Goal: Task Accomplishment & Management: Use online tool/utility

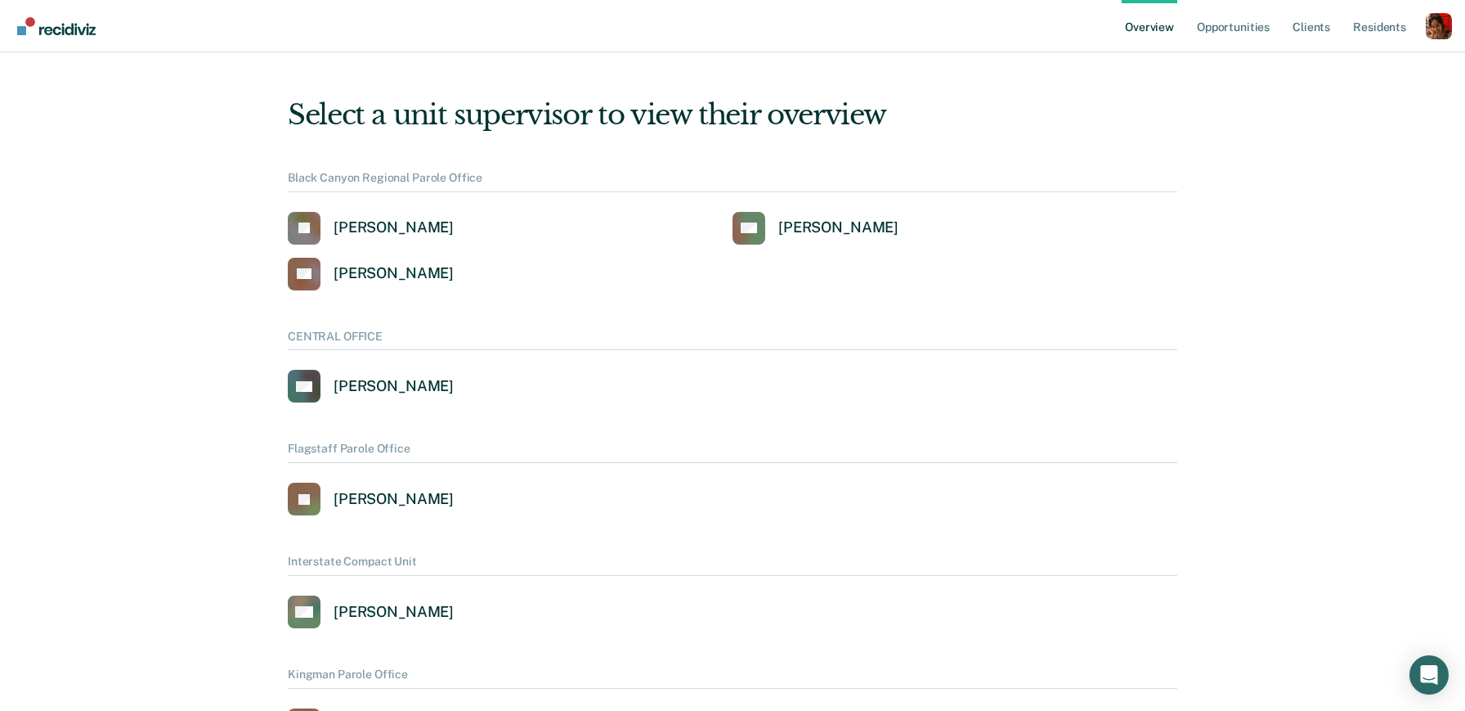
click at [1438, 34] on div "Profile dropdown button" at bounding box center [1439, 26] width 26 height 26
click at [1323, 71] on link "Profile" at bounding box center [1373, 66] width 132 height 14
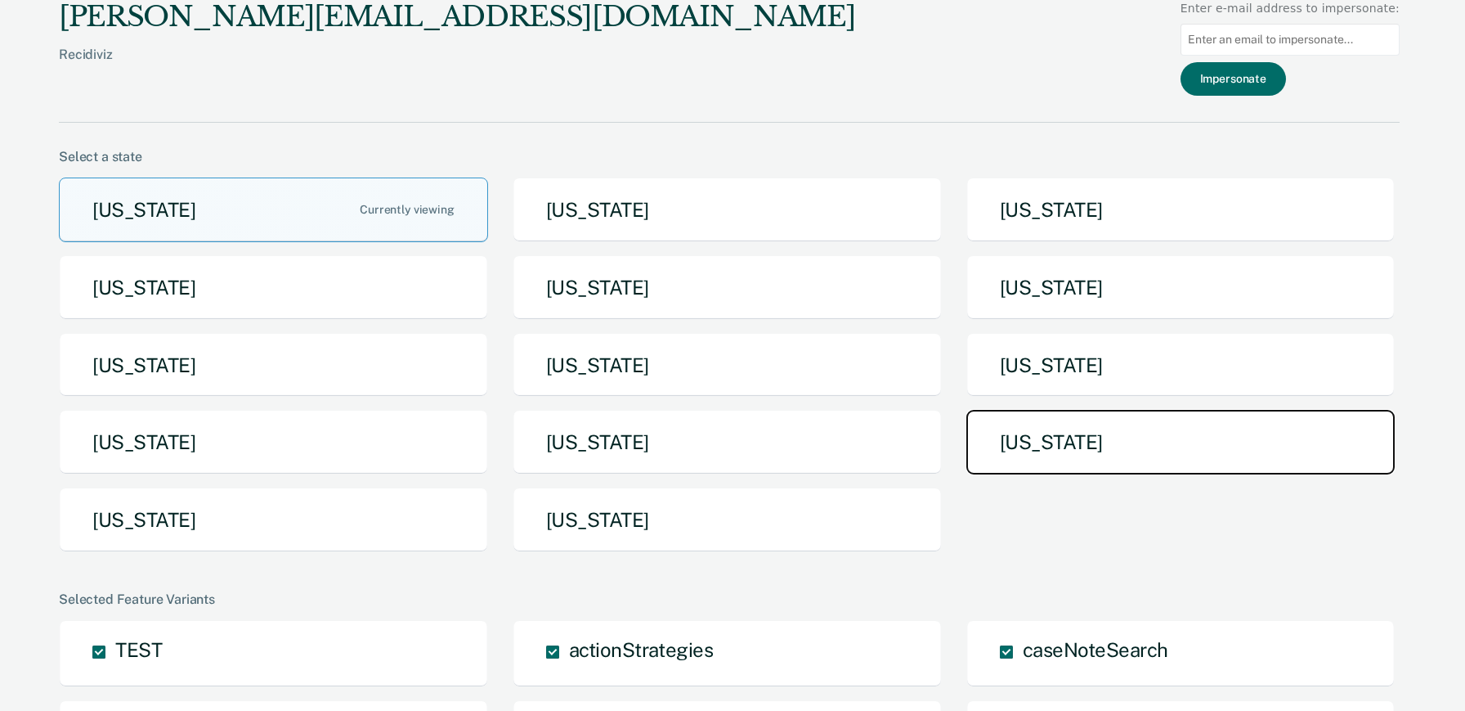
click at [1012, 414] on button "[US_STATE]" at bounding box center [1180, 442] width 429 height 65
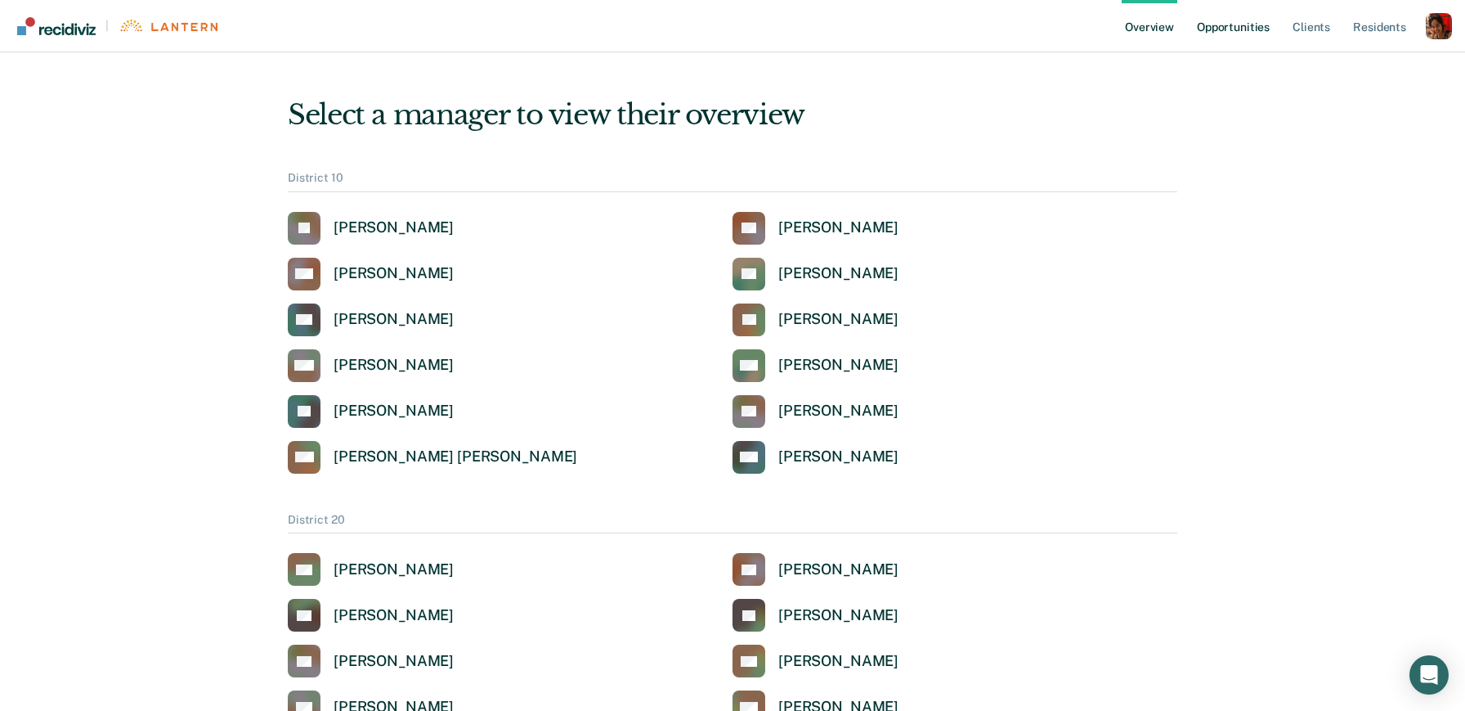
click at [1231, 20] on link "Opportunities" at bounding box center [1233, 26] width 79 height 52
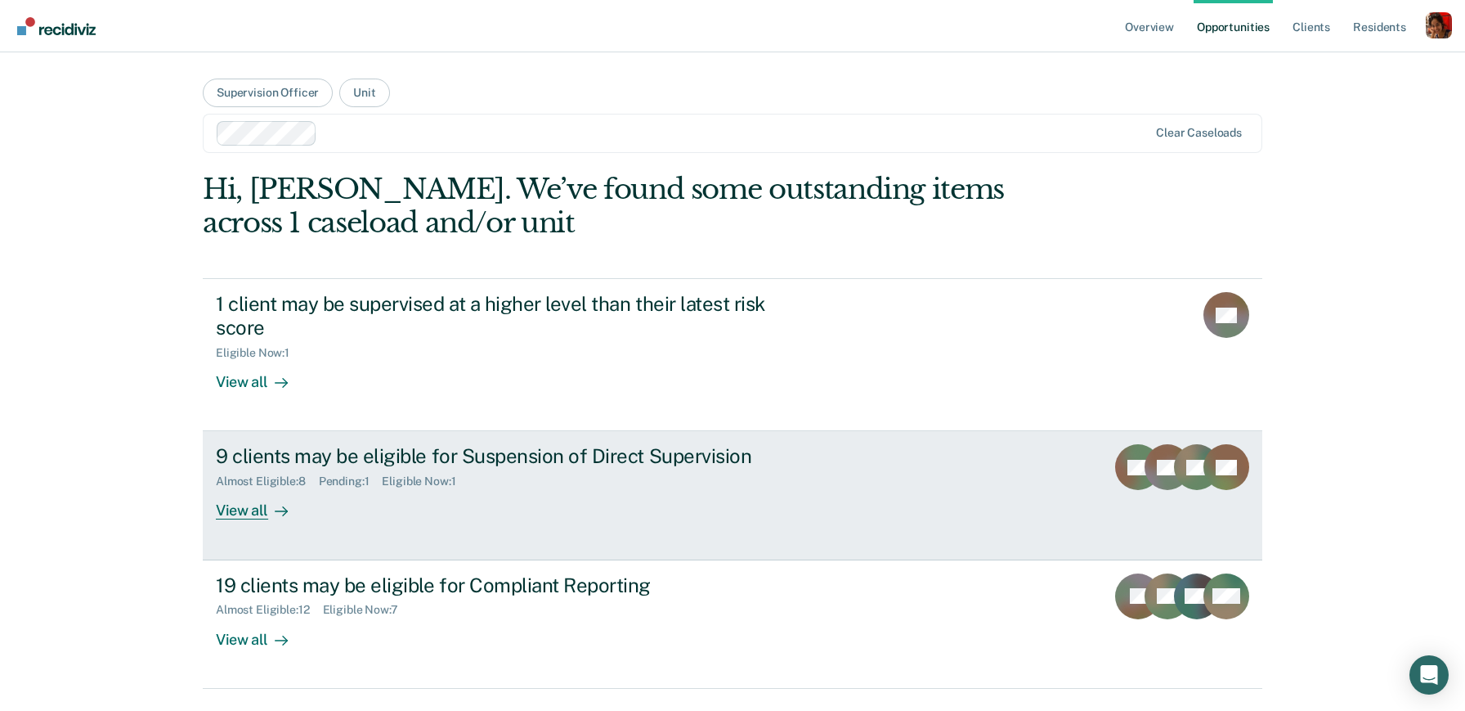
click at [236, 536] on link "9 clients may be eligible for Suspension of Direct Supervision Almost Eligible …" at bounding box center [733, 495] width 1060 height 128
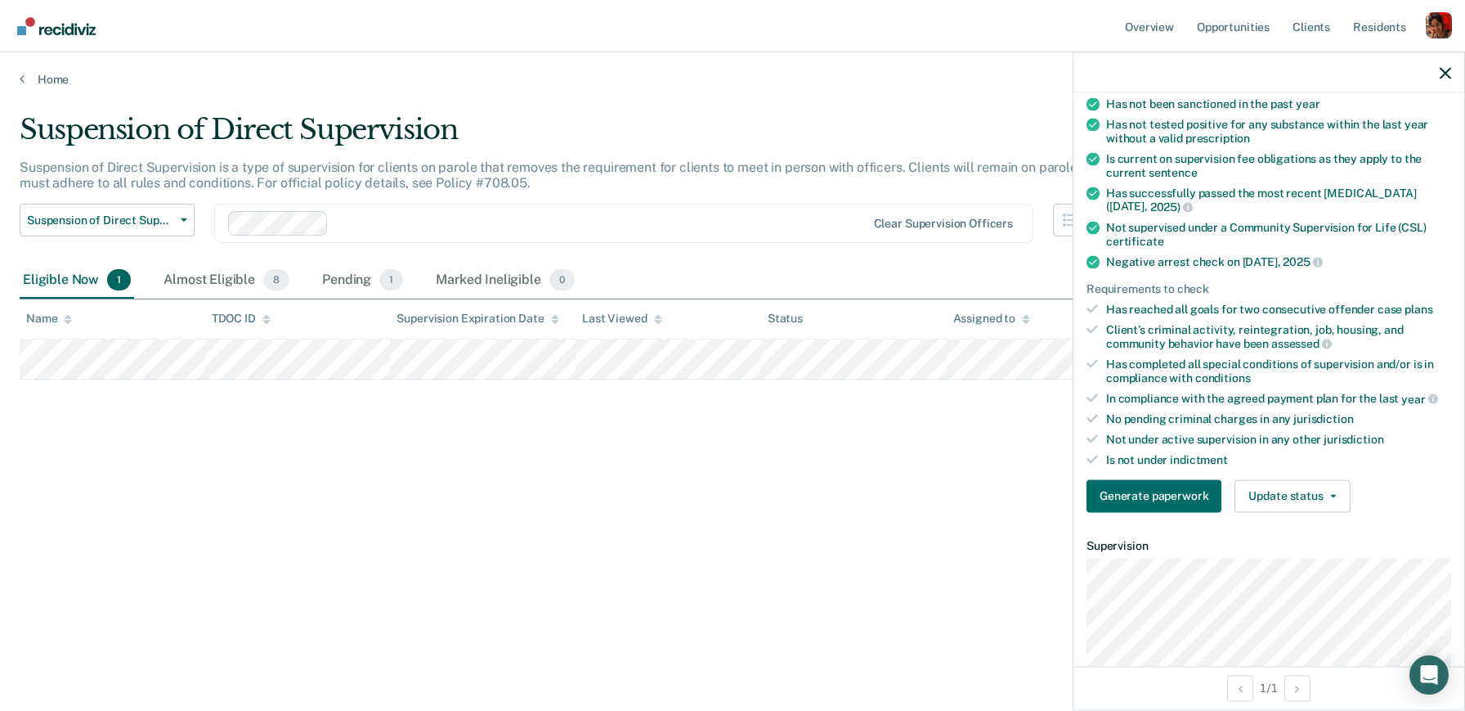
scroll to position [222, 0]
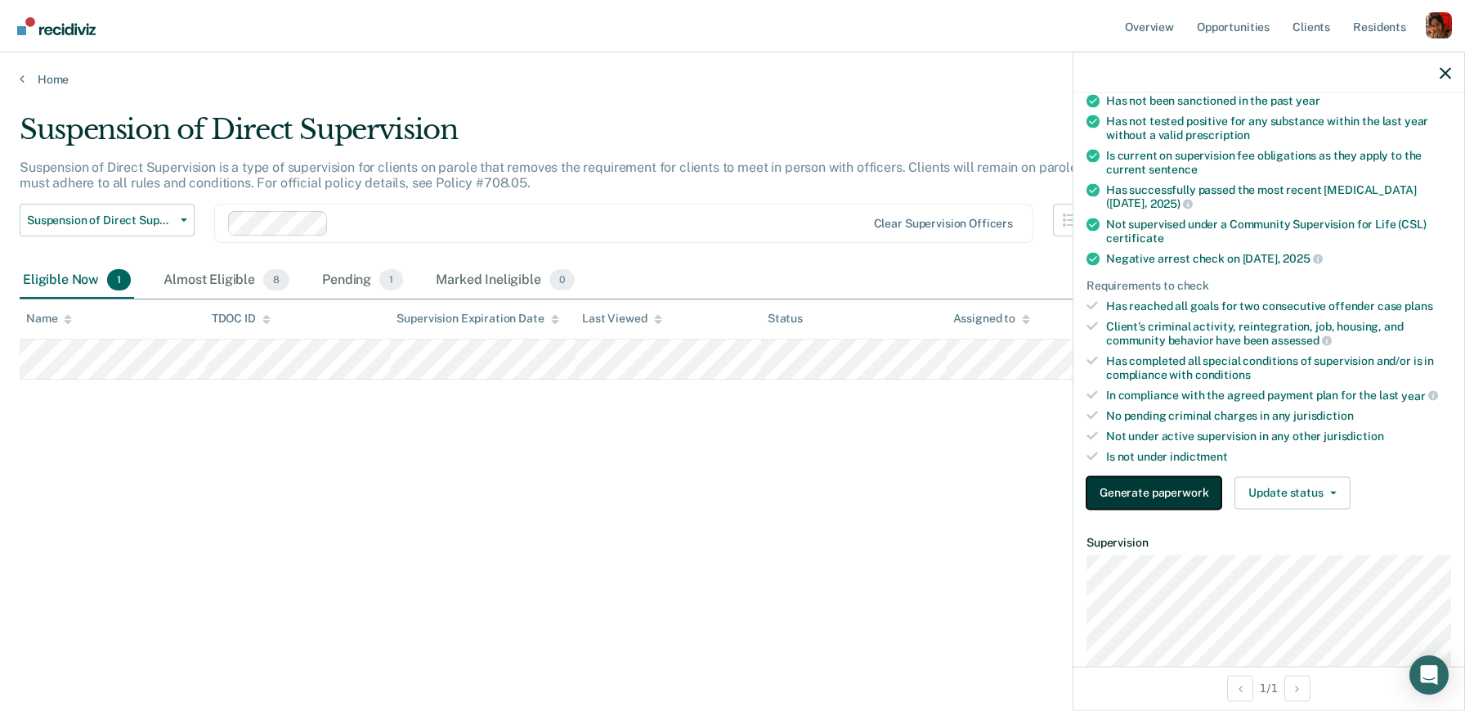
click at [1164, 495] on button "Generate paperwork" at bounding box center [1154, 492] width 135 height 33
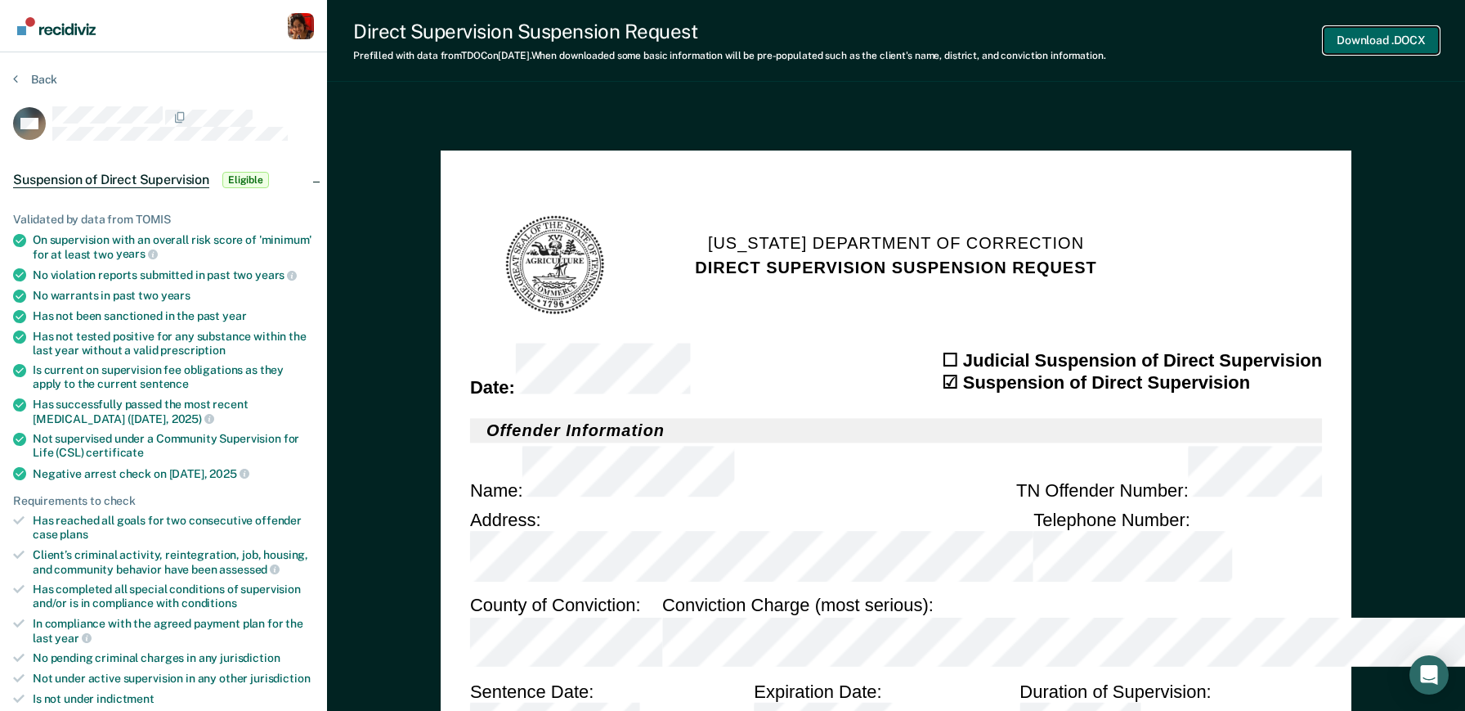
click at [1368, 37] on button "Download .DOCX" at bounding box center [1381, 40] width 115 height 27
click at [41, 78] on button "Back" at bounding box center [35, 79] width 44 height 15
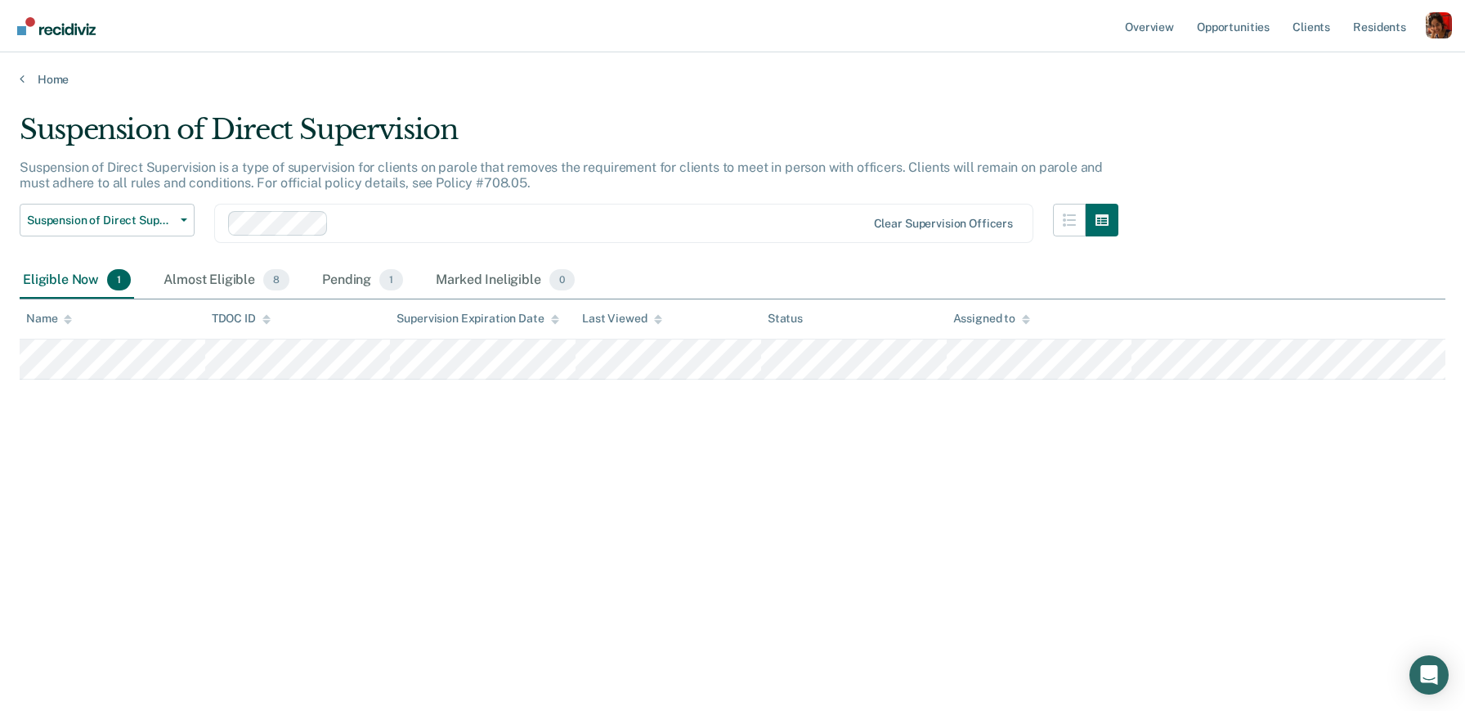
click at [1447, 20] on div "Profile dropdown button" at bounding box center [1439, 25] width 26 height 26
click at [1312, 69] on link "Profile" at bounding box center [1373, 67] width 132 height 14
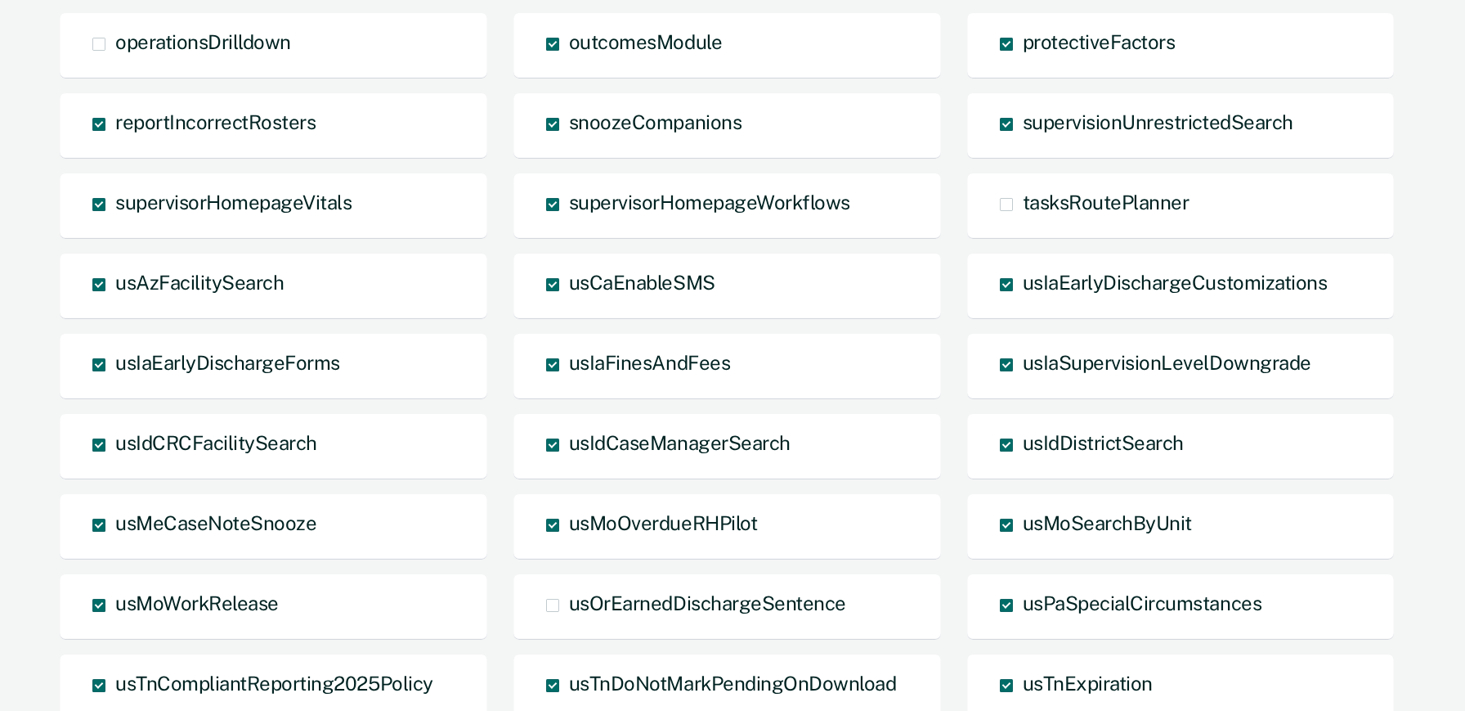
scroll to position [1245, 0]
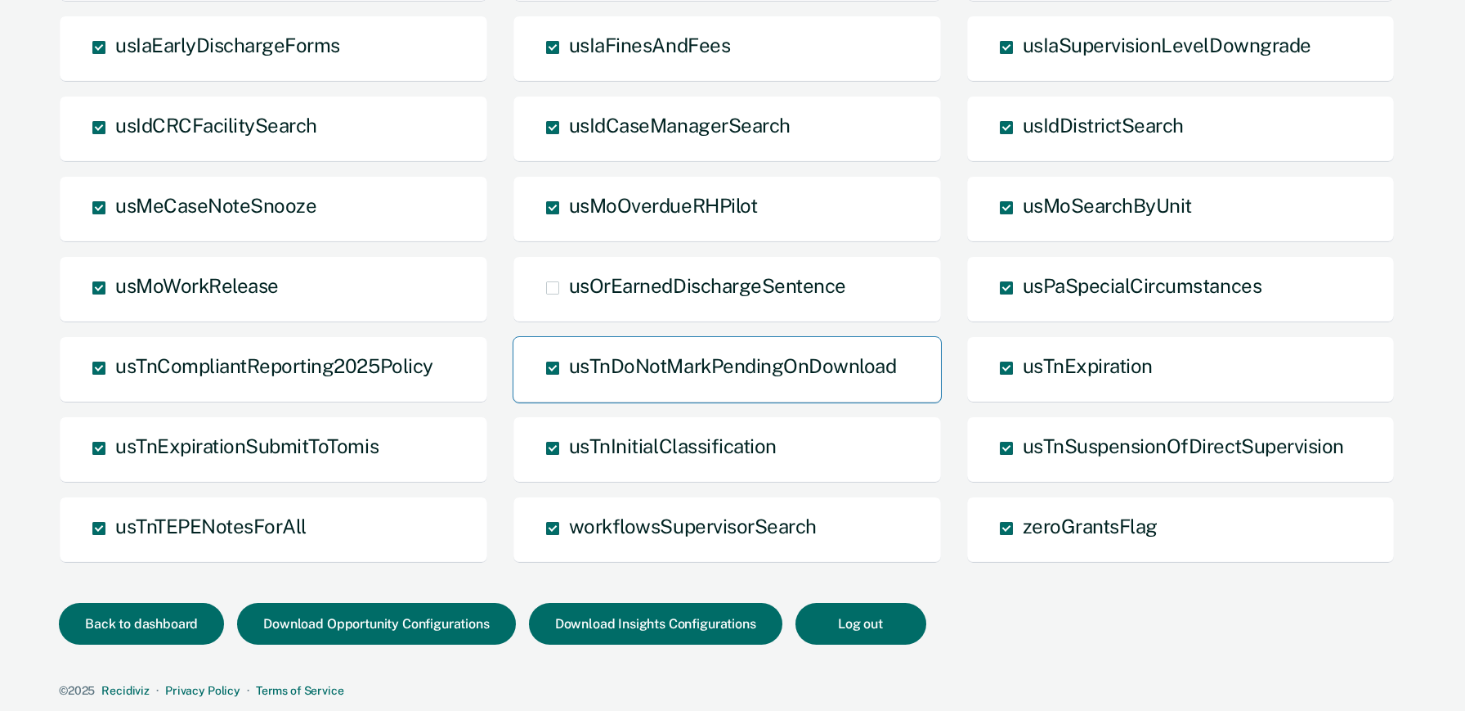
click at [561, 373] on div "usTnDoNotMarkPendingOnDownload" at bounding box center [727, 369] width 429 height 67
click at [554, 370] on span at bounding box center [552, 367] width 13 height 13
click at [569, 380] on input "usTnDoNotMarkPendingOnDownload" at bounding box center [569, 380] width 0 height 0
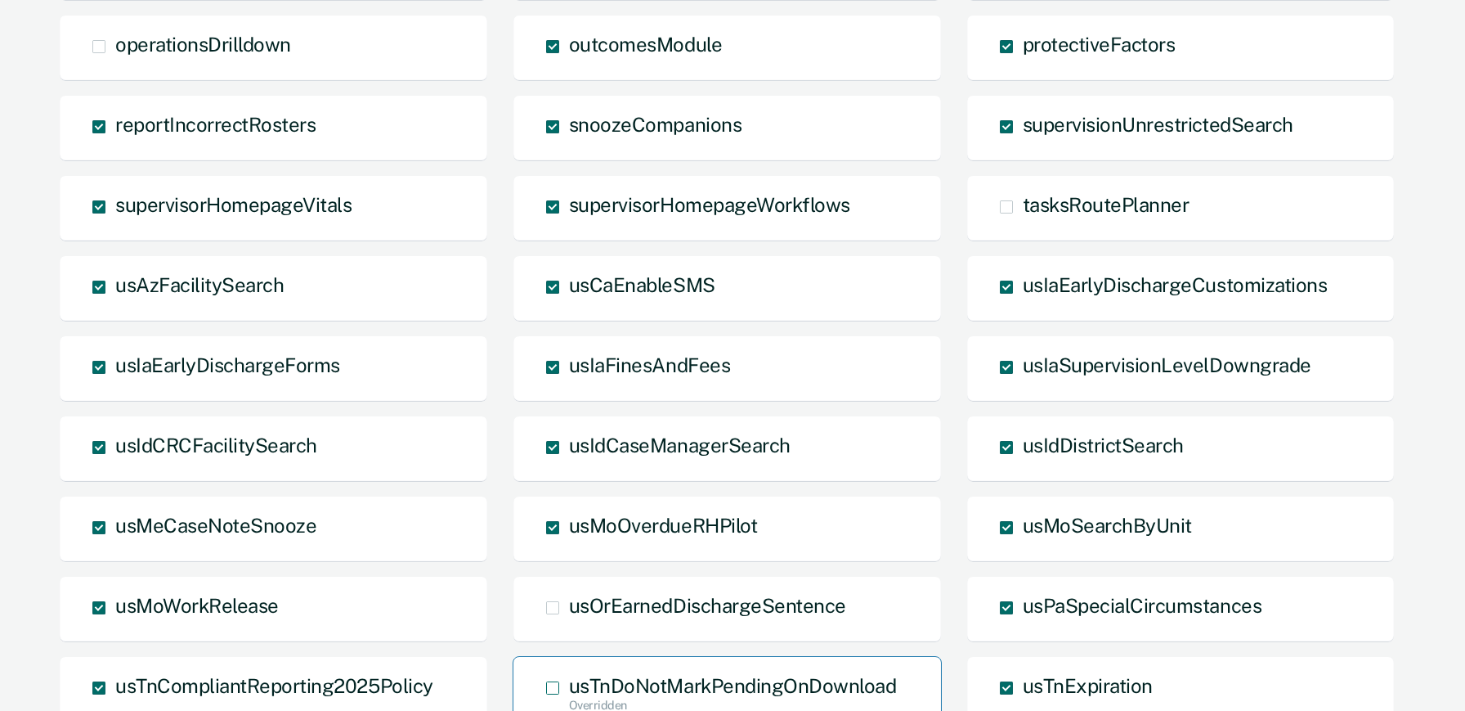
scroll to position [0, 0]
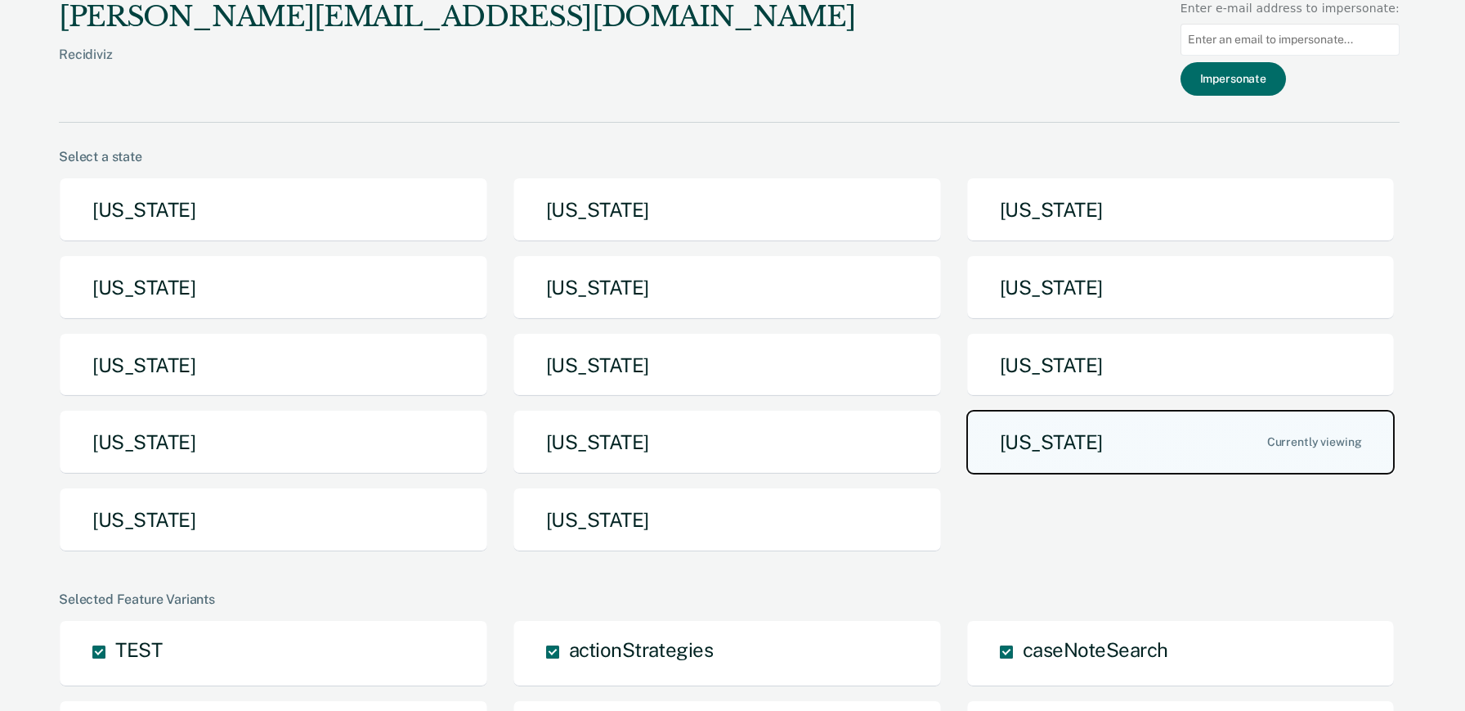
click at [1067, 430] on button "[US_STATE]" at bounding box center [1180, 442] width 429 height 65
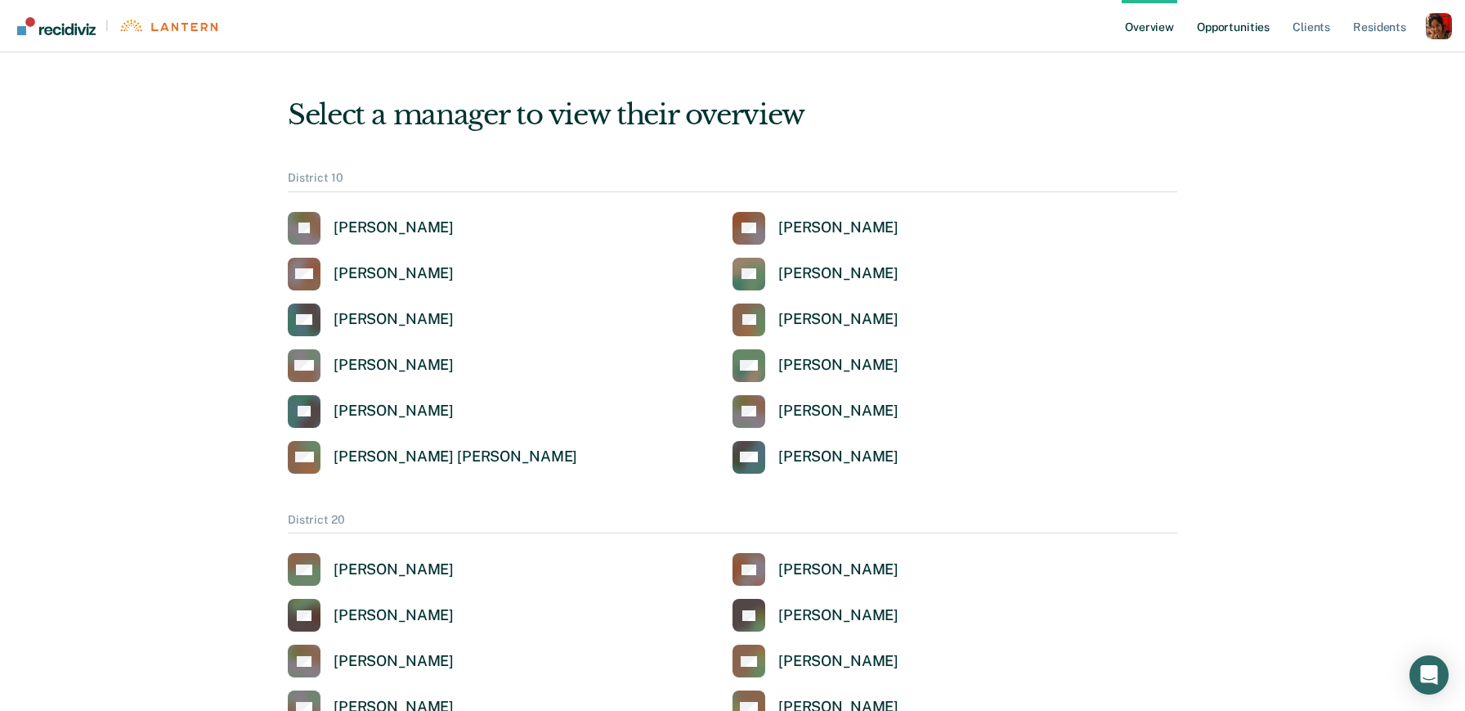
click at [1235, 11] on link "Opportunities" at bounding box center [1233, 26] width 79 height 52
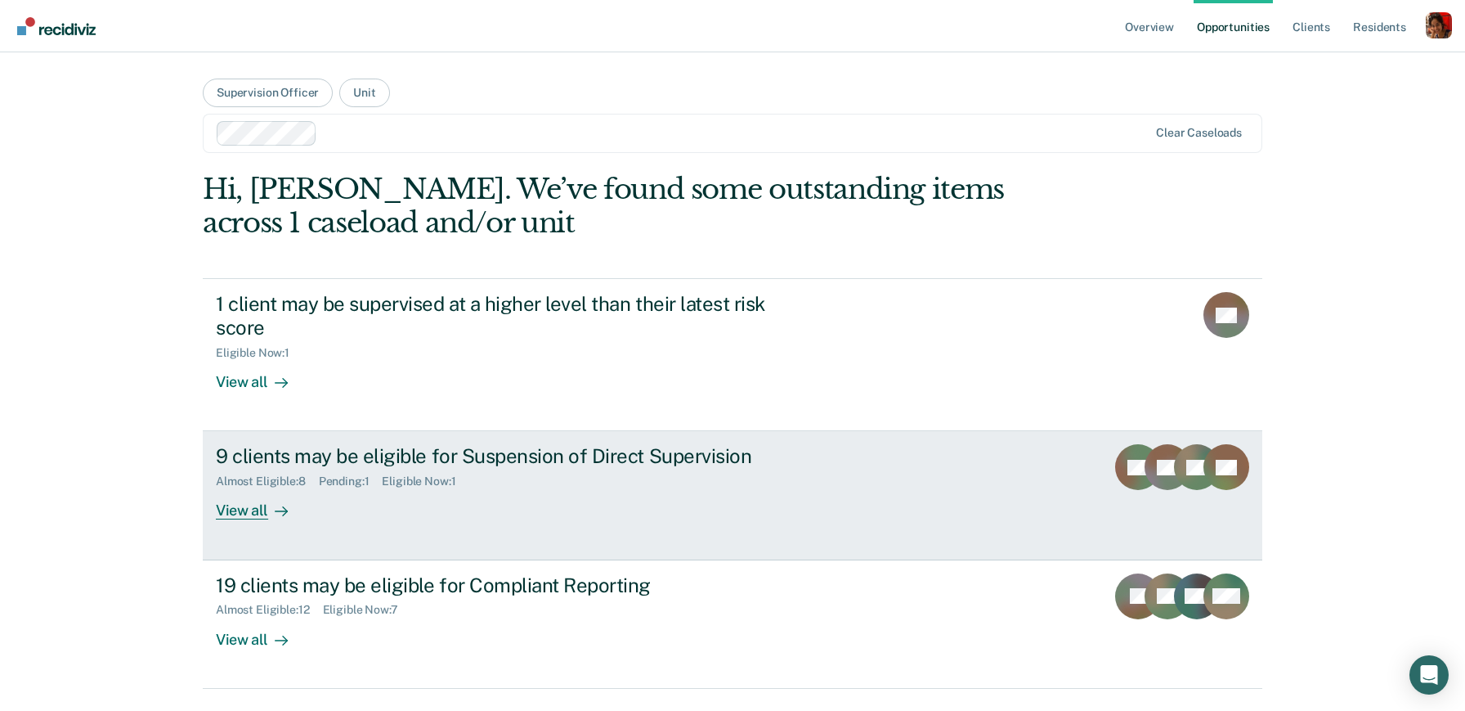
click at [265, 521] on link "9 clients may be eligible for Suspension of Direct Supervision Almost Eligible …" at bounding box center [733, 495] width 1060 height 128
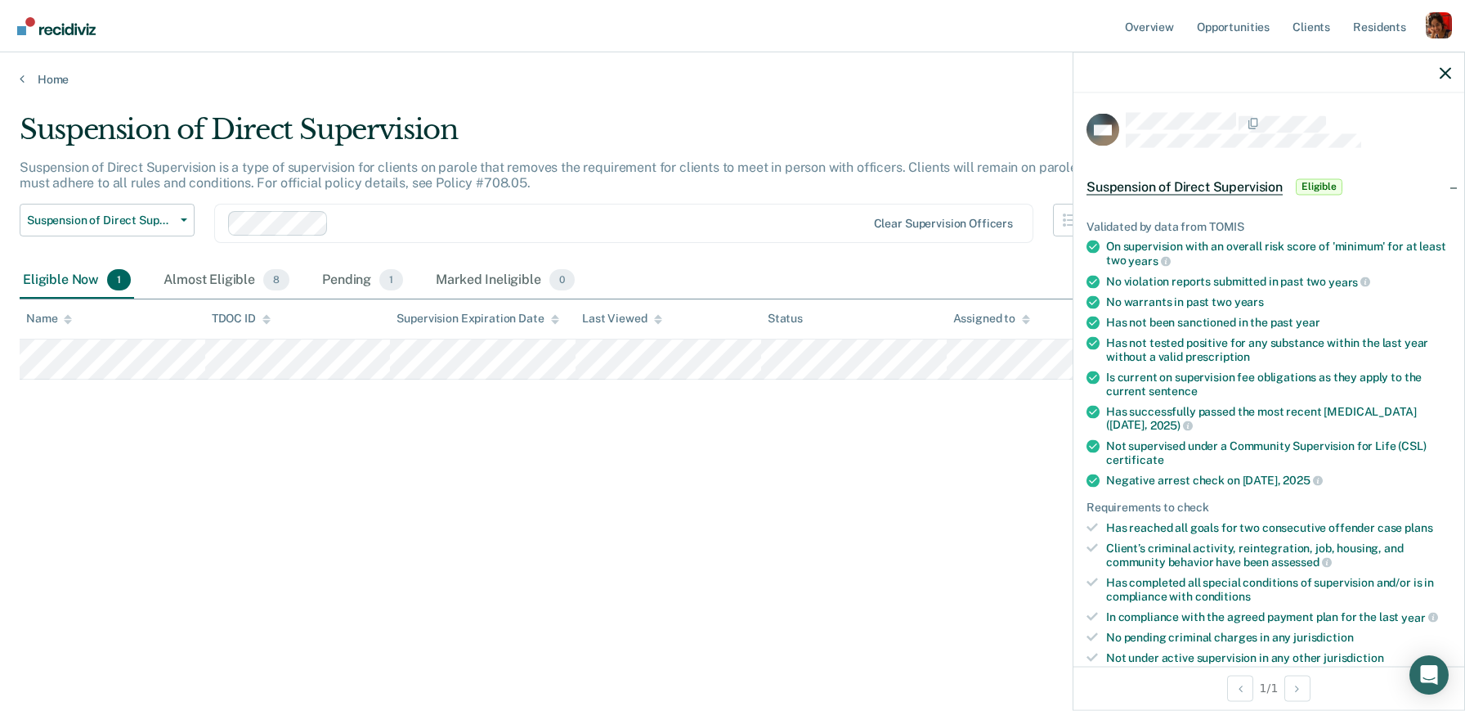
scroll to position [294, 0]
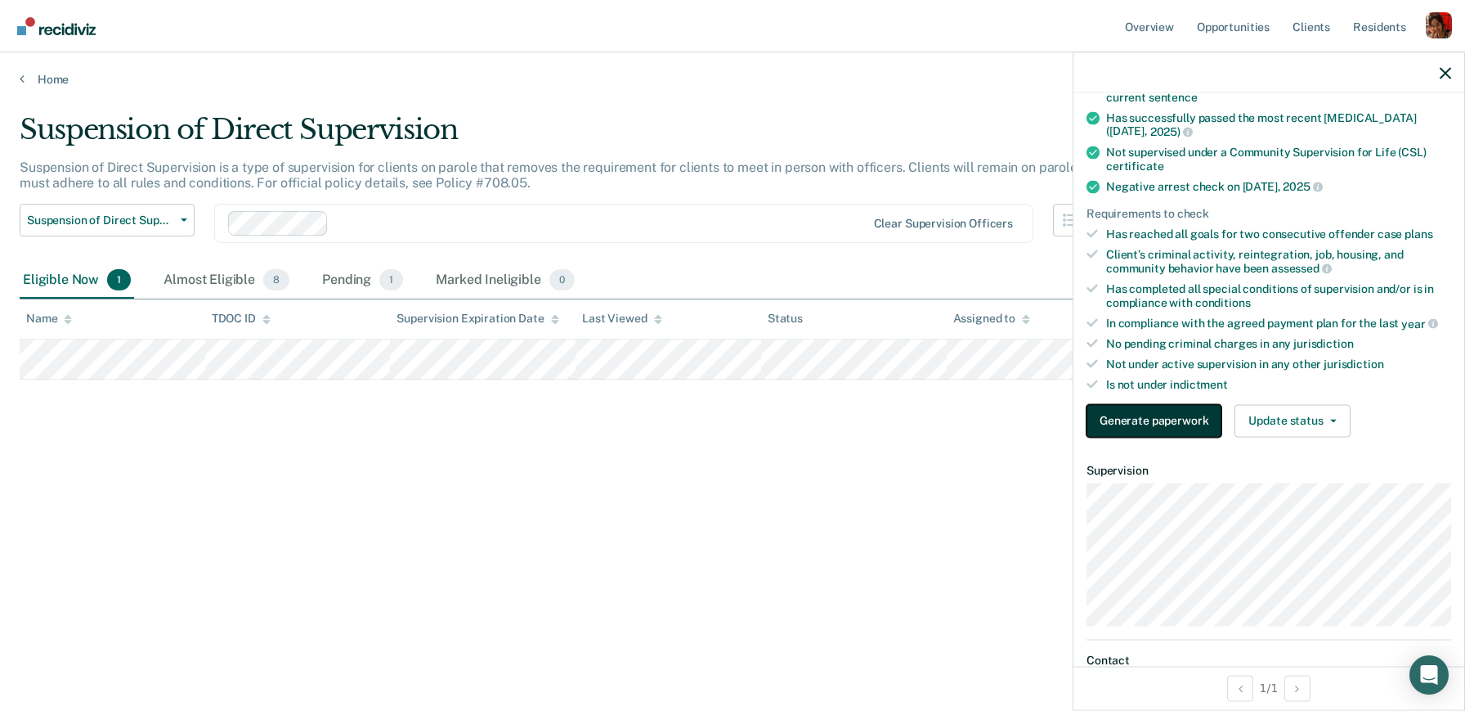
click at [1175, 413] on button "Generate paperwork" at bounding box center [1154, 420] width 135 height 33
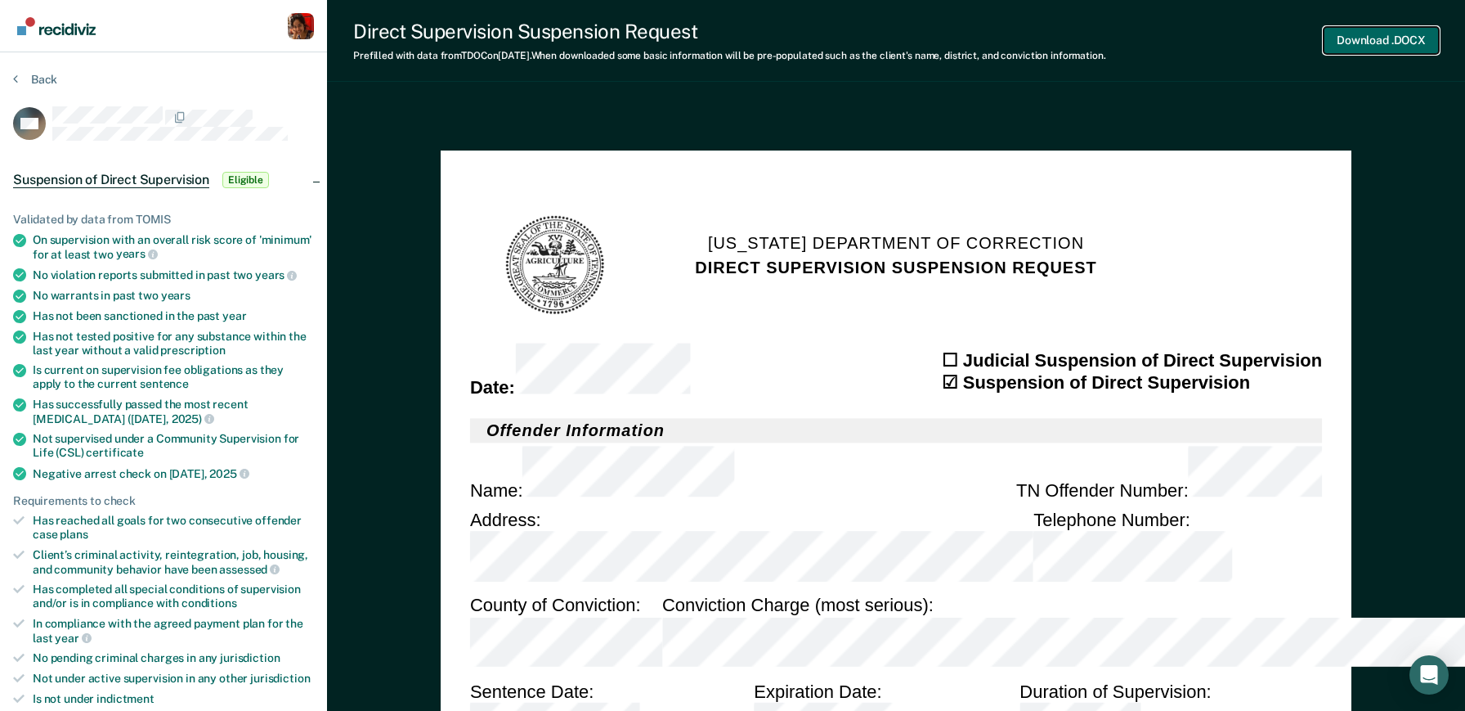
click at [1378, 39] on button "Download .DOCX" at bounding box center [1381, 40] width 115 height 27
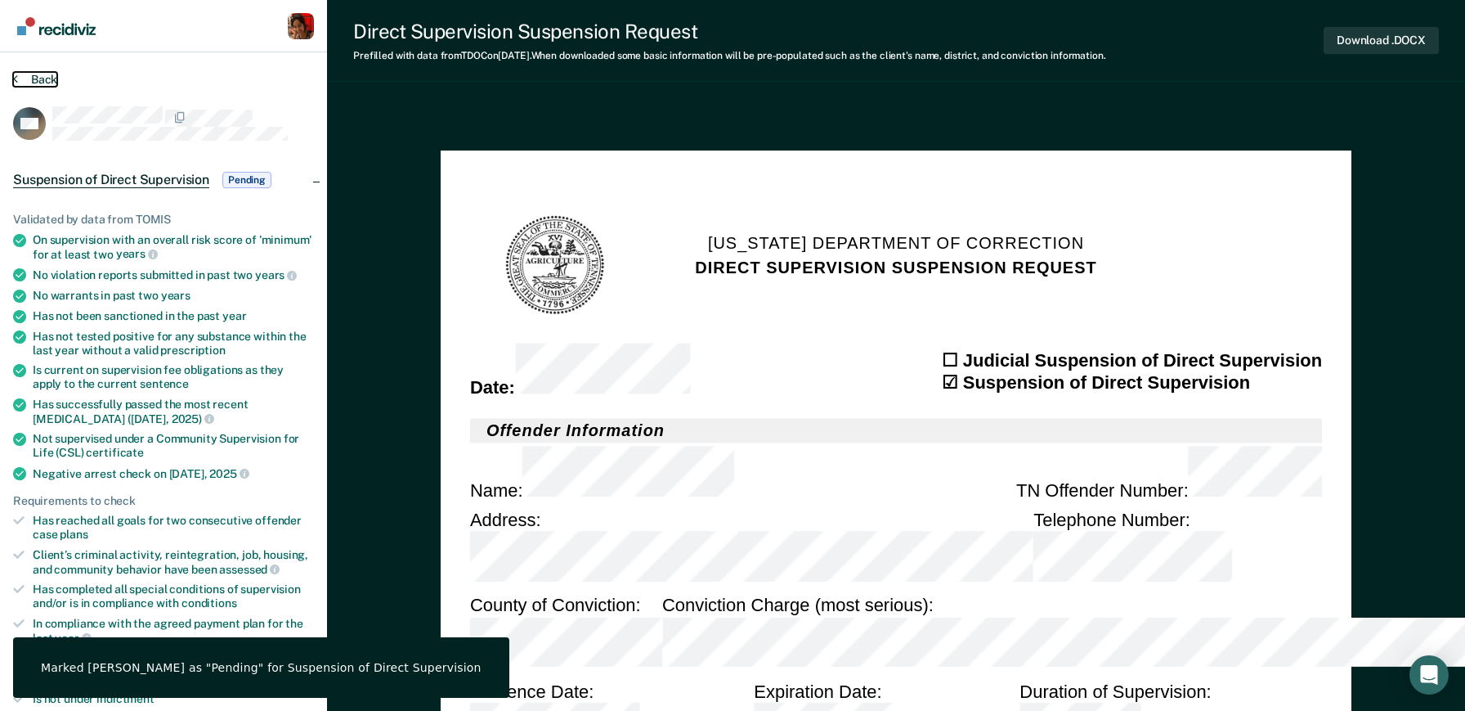
click at [37, 78] on button "Back" at bounding box center [35, 79] width 44 height 15
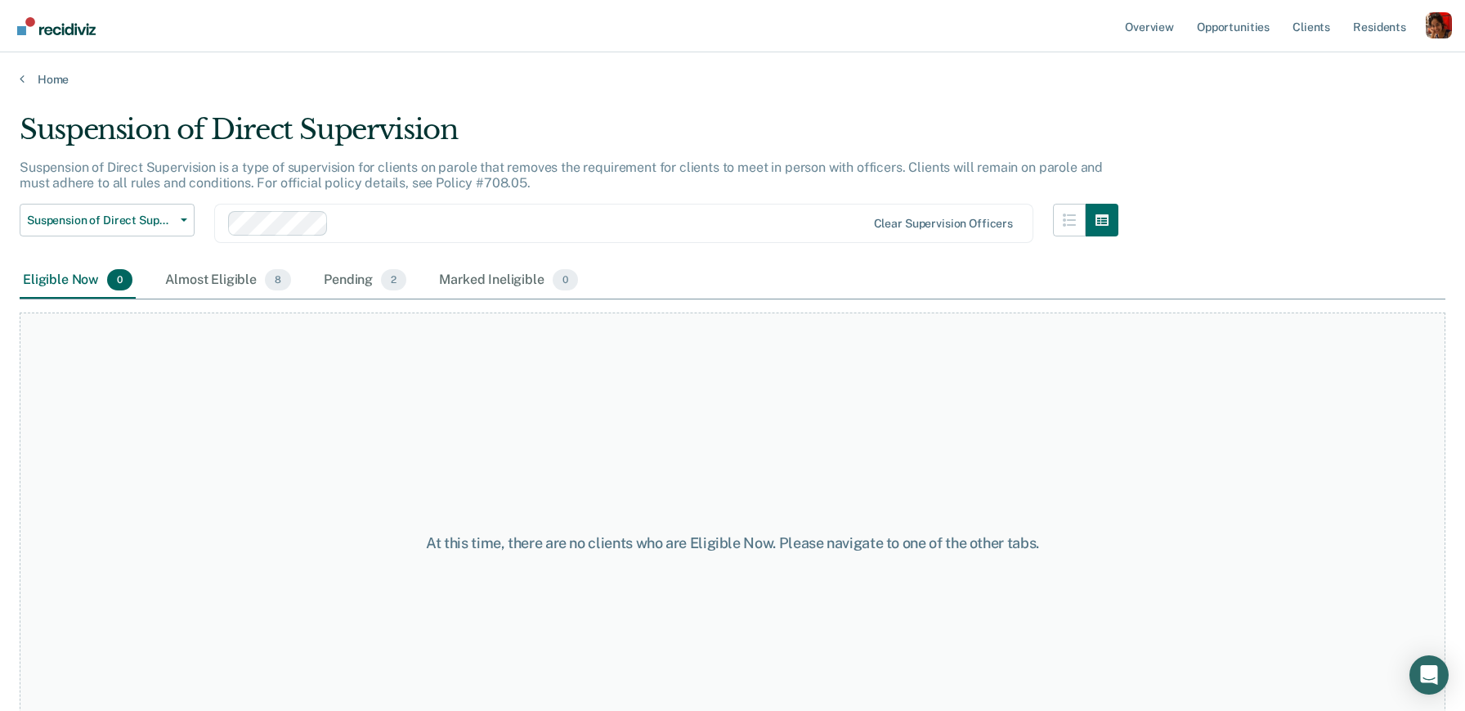
click at [1446, 29] on div "Profile dropdown button" at bounding box center [1439, 25] width 26 height 26
click at [1336, 65] on link "Profile" at bounding box center [1373, 67] width 132 height 14
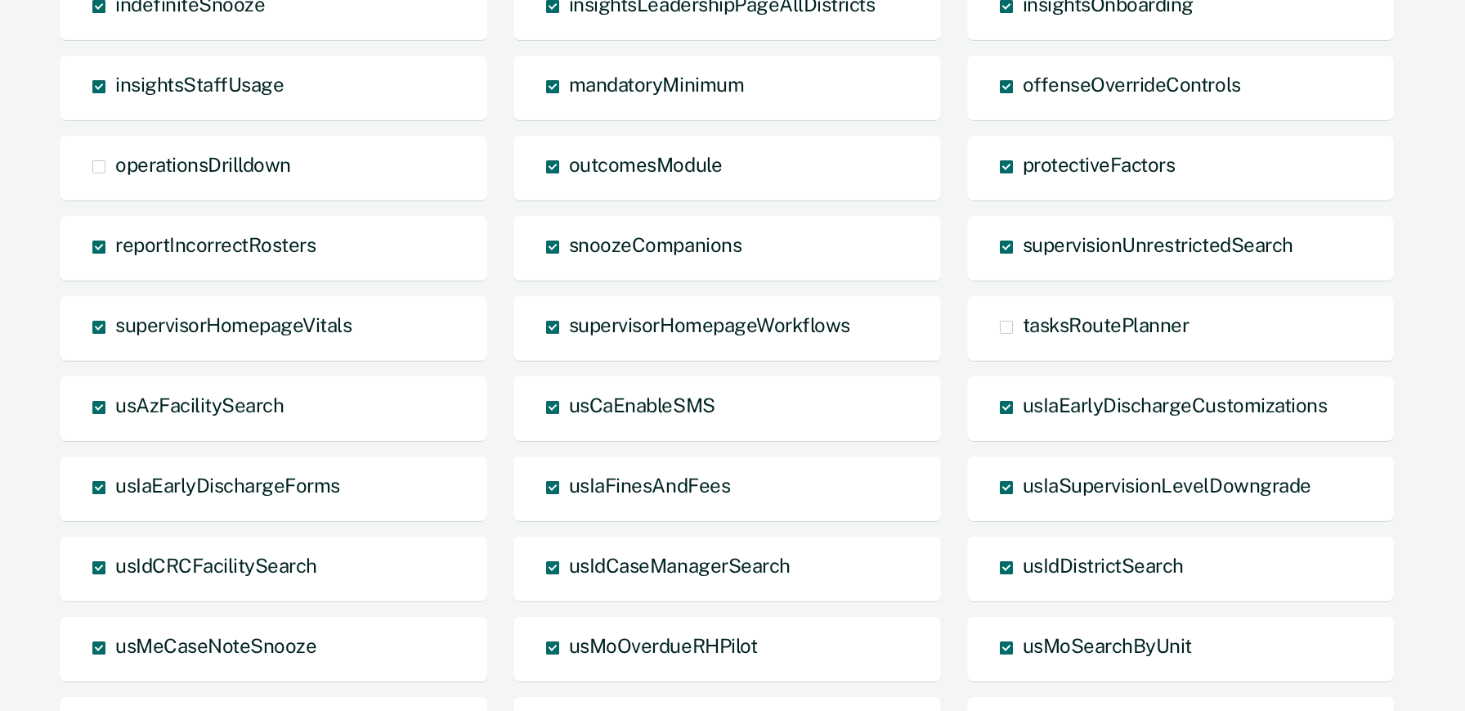
scroll to position [1245, 0]
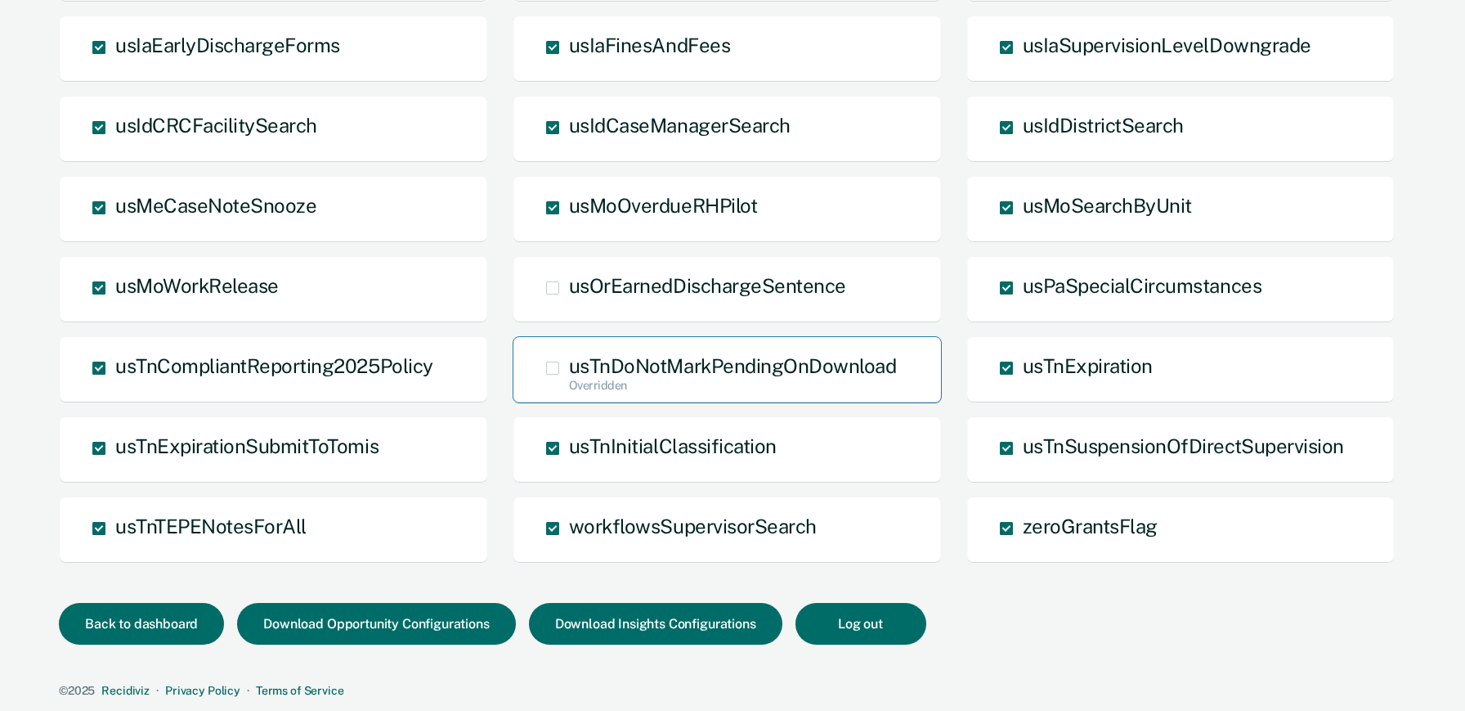
click at [845, 366] on span "usTnDoNotMarkPendingOnDownload Overridden" at bounding box center [733, 365] width 328 height 23
click at [569, 394] on input "usTnDoNotMarkPendingOnDownload Overridden" at bounding box center [569, 394] width 0 height 0
drag, startPoint x: 895, startPoint y: 359, endPoint x: 588, endPoint y: 369, distance: 307.6
click at [588, 369] on span "usTnDoNotMarkPendingOnDownload" at bounding box center [733, 365] width 328 height 23
click at [569, 380] on input "usTnDoNotMarkPendingOnDownload" at bounding box center [569, 380] width 0 height 0
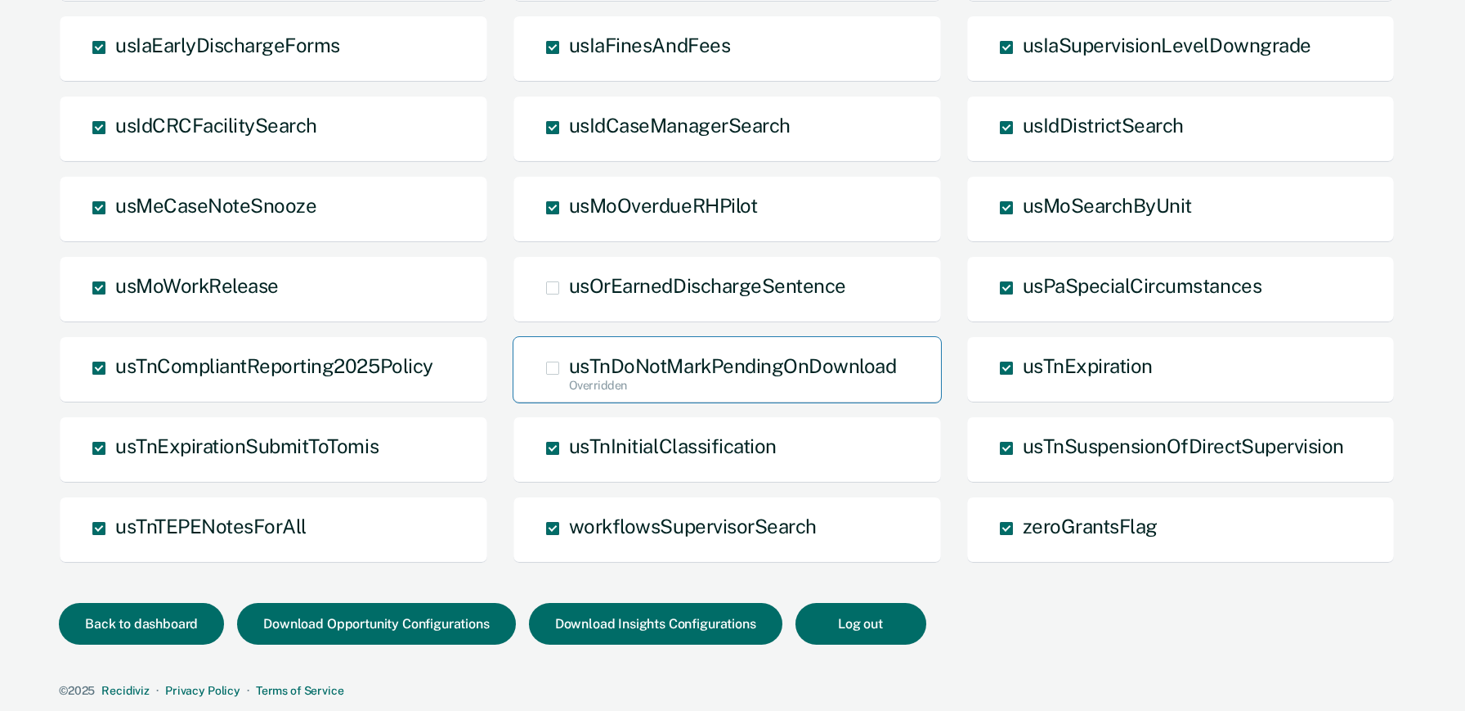
click at [588, 369] on span "usTnDoNotMarkPendingOnDownload Overridden" at bounding box center [733, 365] width 328 height 23
click at [569, 394] on input "usTnDoNotMarkPendingOnDownload Overridden" at bounding box center [569, 394] width 0 height 0
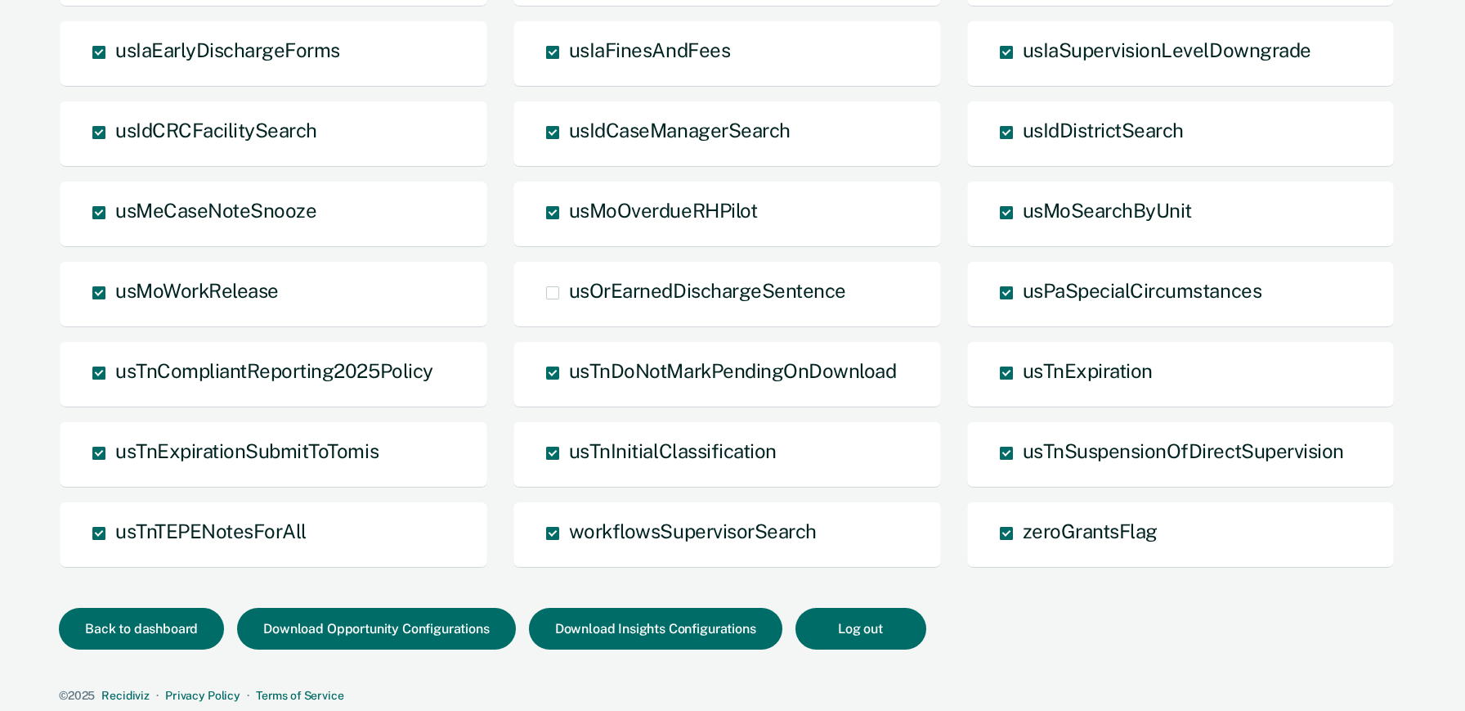
scroll to position [0, 0]
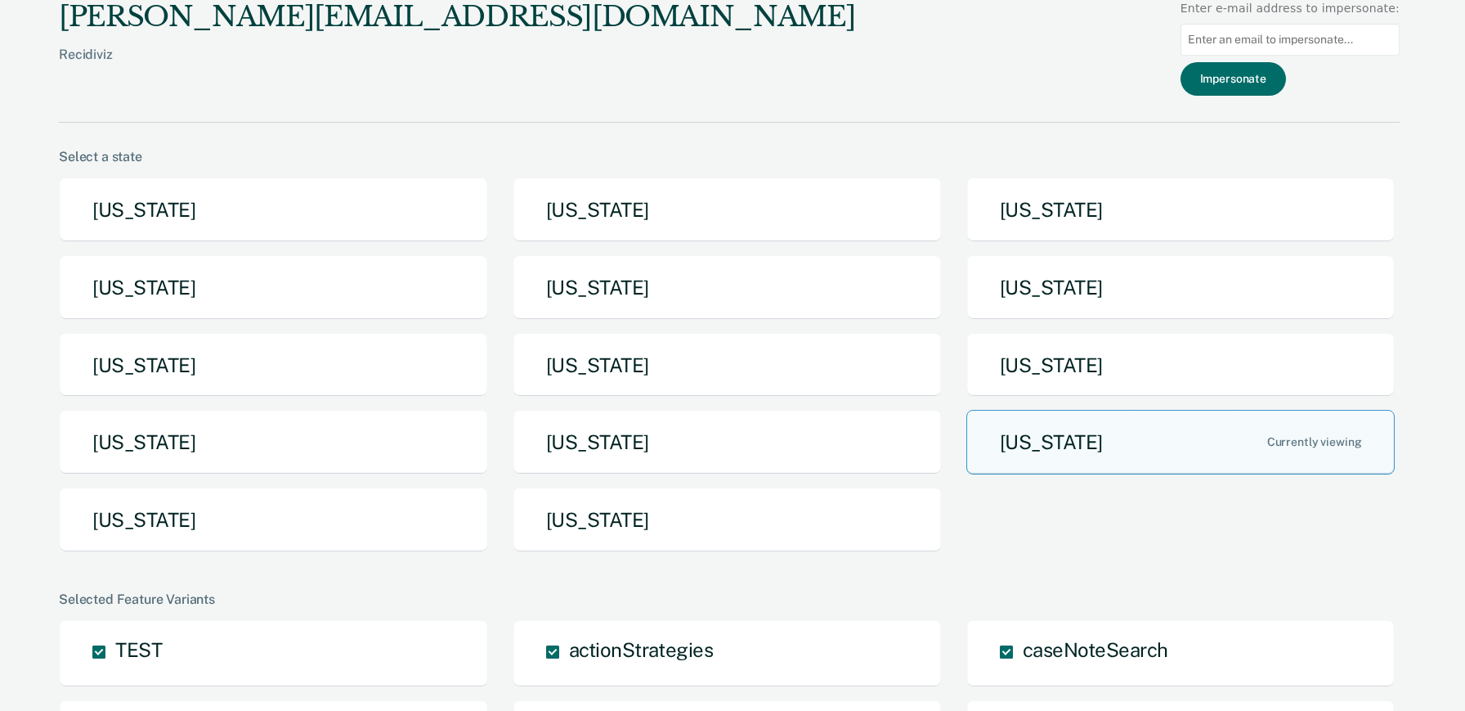
click at [1278, 35] on input at bounding box center [1290, 40] width 219 height 32
paste input "amanda.pendleton@tn.gov"
type input "amanda.pendleton@tn.gov"
click at [1270, 83] on button "Impersonate" at bounding box center [1233, 79] width 105 height 34
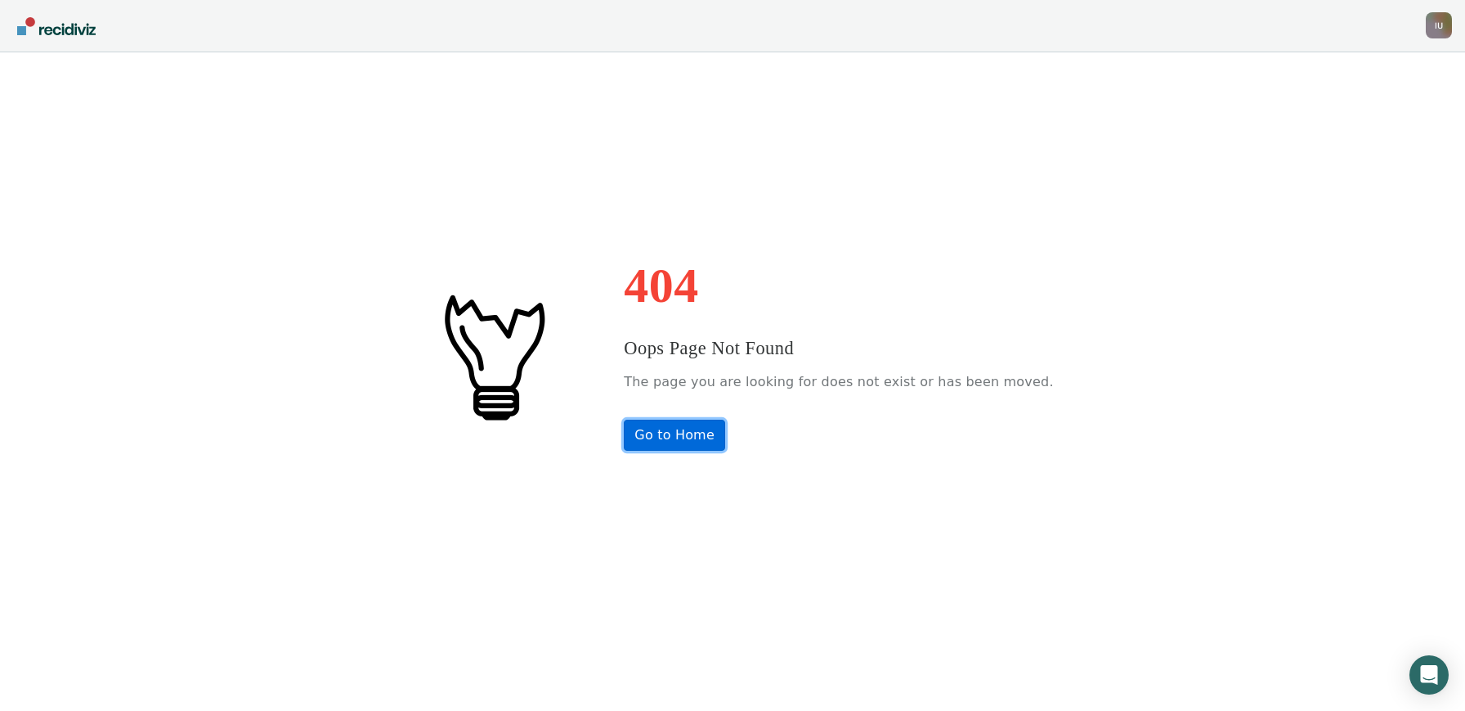
click at [714, 433] on link "Go to Home" at bounding box center [674, 434] width 101 height 31
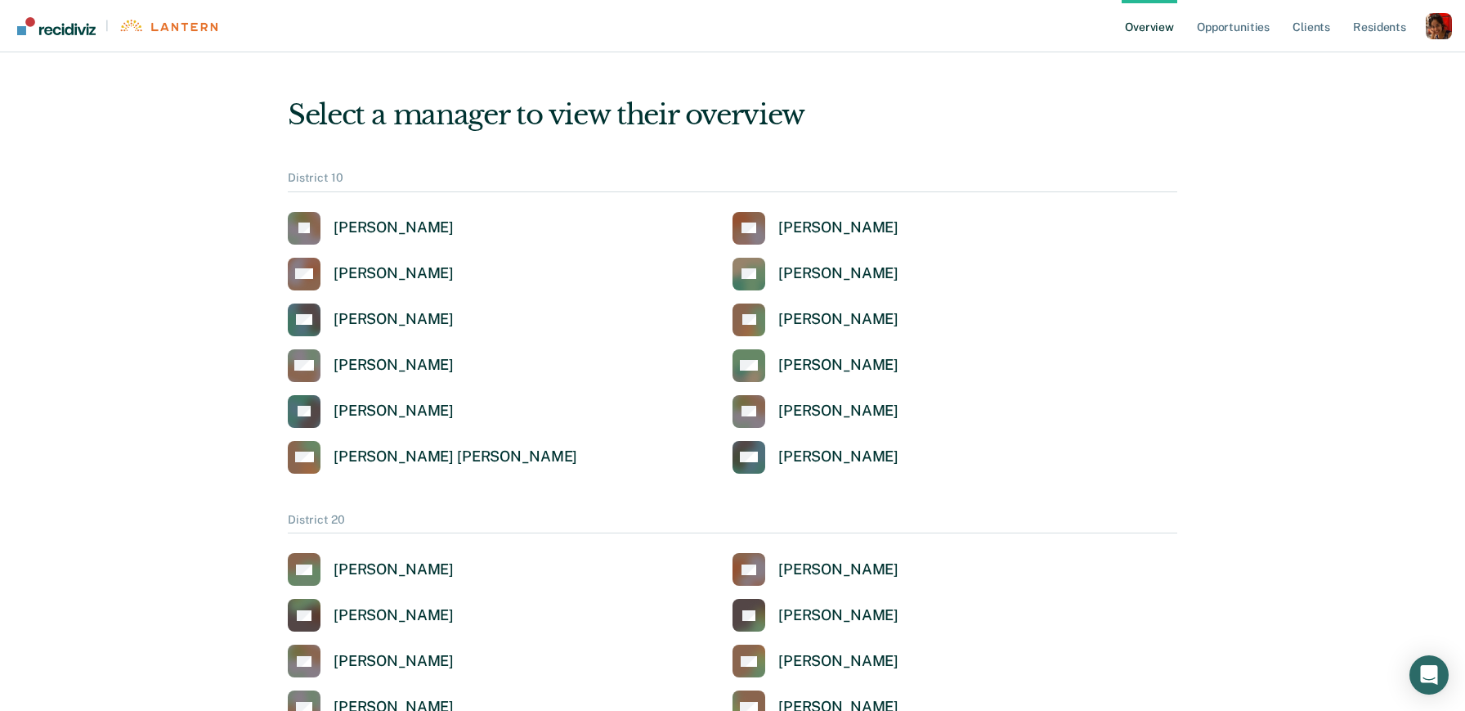
click at [1448, 17] on div "Profile dropdown button" at bounding box center [1439, 26] width 26 height 26
click at [1428, 35] on div "Profile dropdown button" at bounding box center [1439, 26] width 26 height 26
click at [1340, 65] on link "Profile" at bounding box center [1373, 66] width 132 height 14
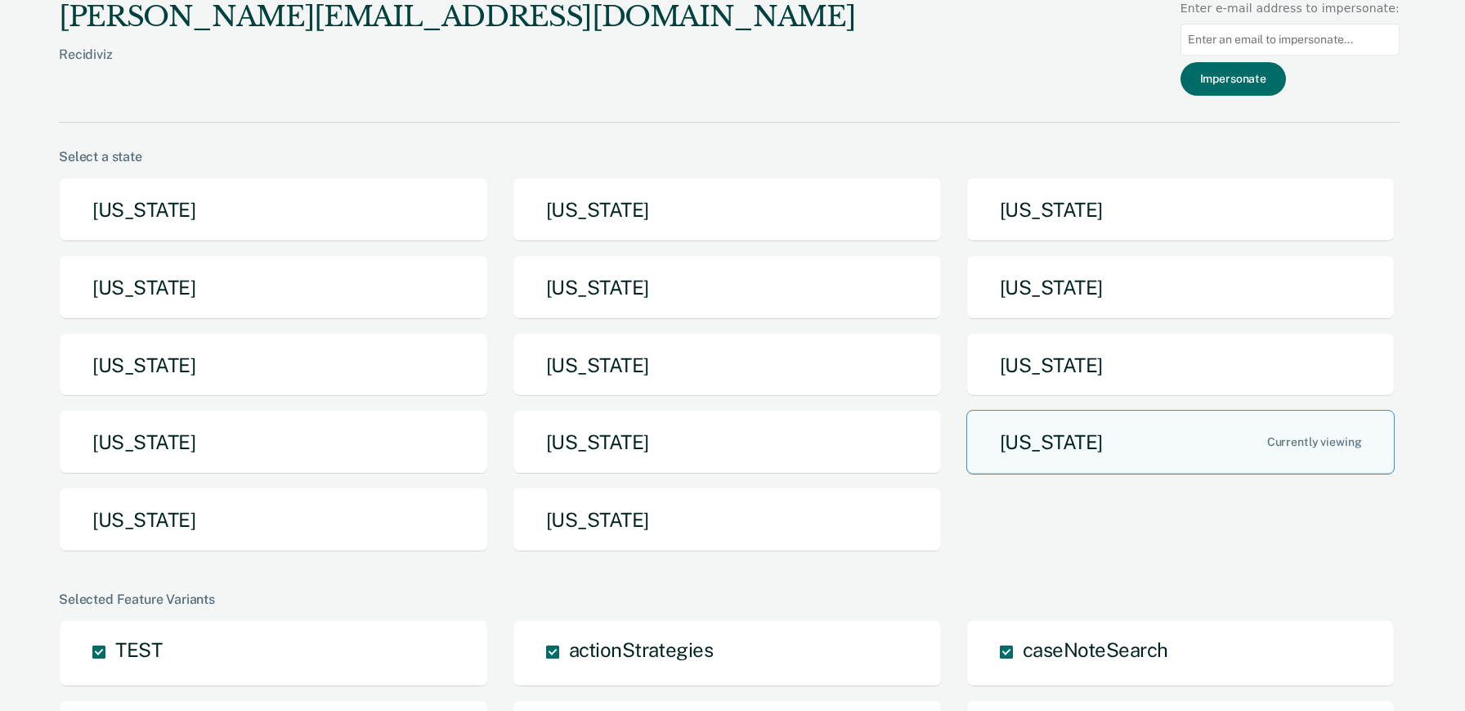
click at [1269, 44] on input at bounding box center [1290, 40] width 219 height 32
paste input "amanda.pendleton@tn.gov"
type input "amanda.pendleton@tn.gov"
click at [1271, 83] on button "Impersonate" at bounding box center [1233, 79] width 105 height 34
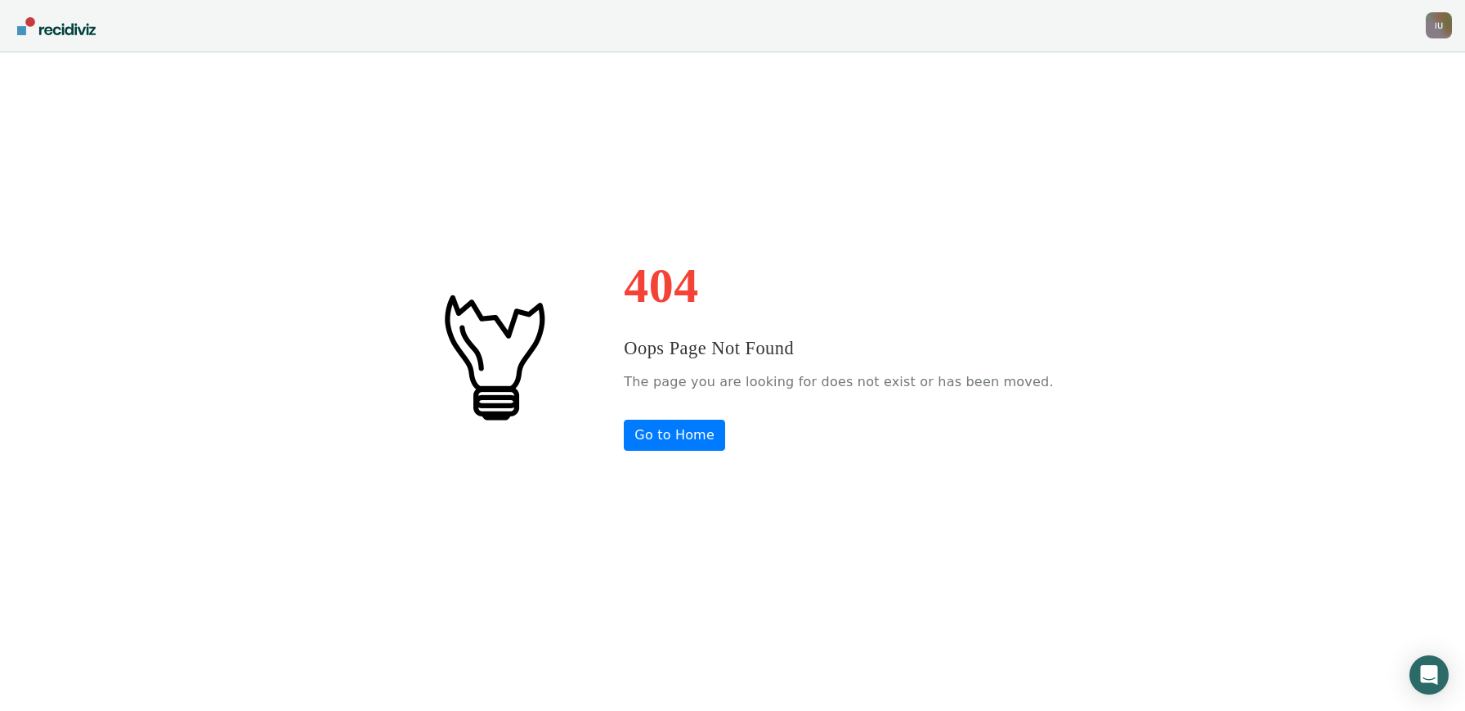
click at [78, 37] on link "Go to Recidiviz Home" at bounding box center [56, 26] width 87 height 52
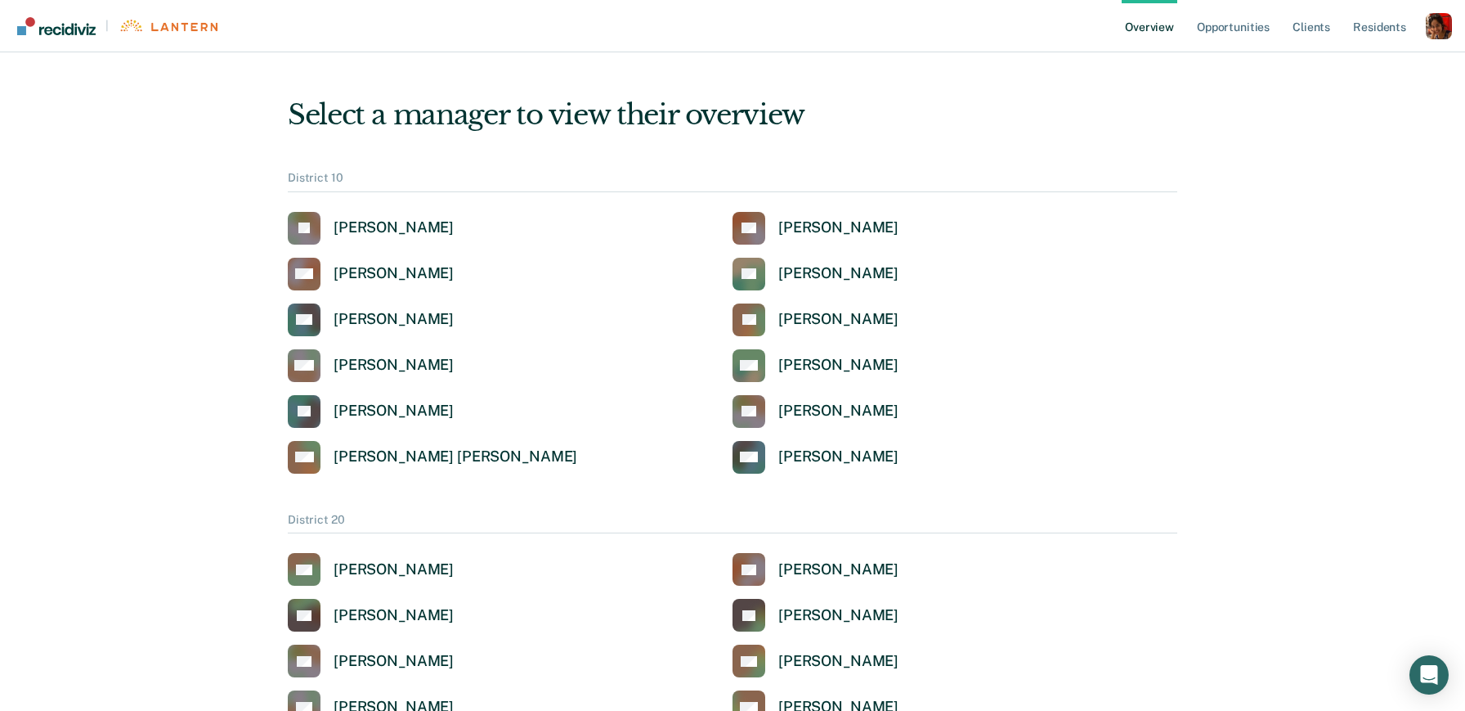
click at [1434, 30] on div "Profile dropdown button" at bounding box center [1439, 26] width 26 height 26
click at [1333, 61] on link "Profile" at bounding box center [1373, 66] width 132 height 14
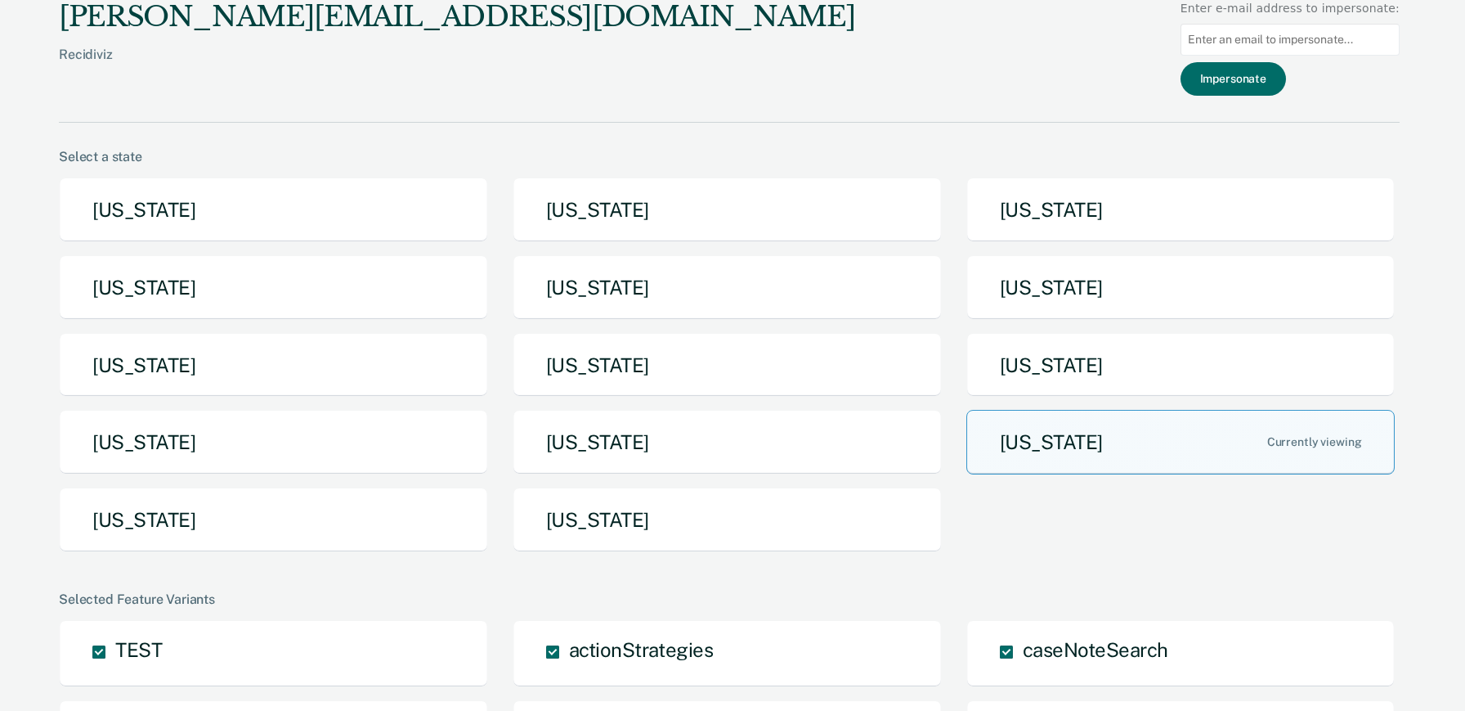
click at [1264, 38] on input at bounding box center [1290, 40] width 219 height 32
paste input "[PERSON_NAME][EMAIL_ADDRESS][PERSON_NAME][DOMAIN_NAME]"
type input "[PERSON_NAME][EMAIL_ADDRESS][PERSON_NAME][DOMAIN_NAME]"
click at [1254, 86] on button "Impersonate" at bounding box center [1233, 79] width 105 height 34
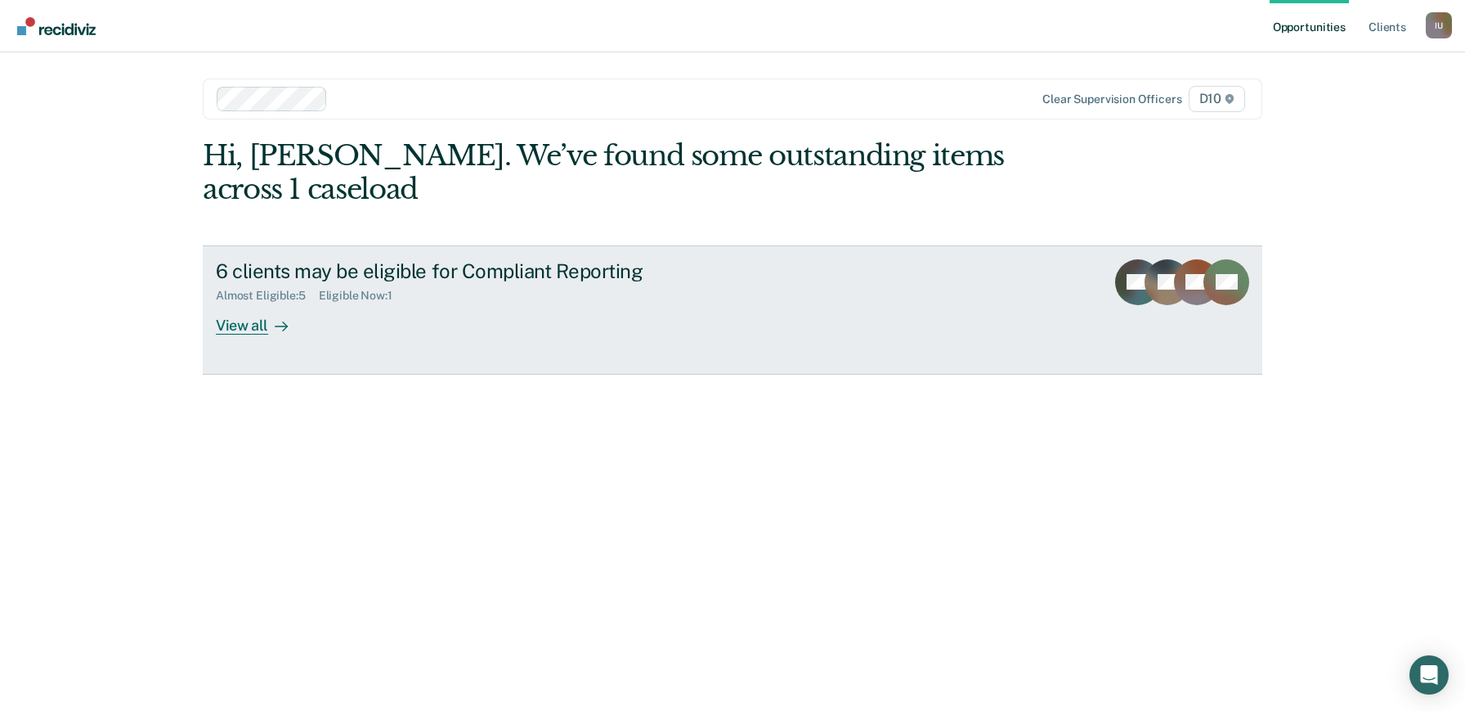
click at [248, 328] on div "View all" at bounding box center [262, 319] width 92 height 32
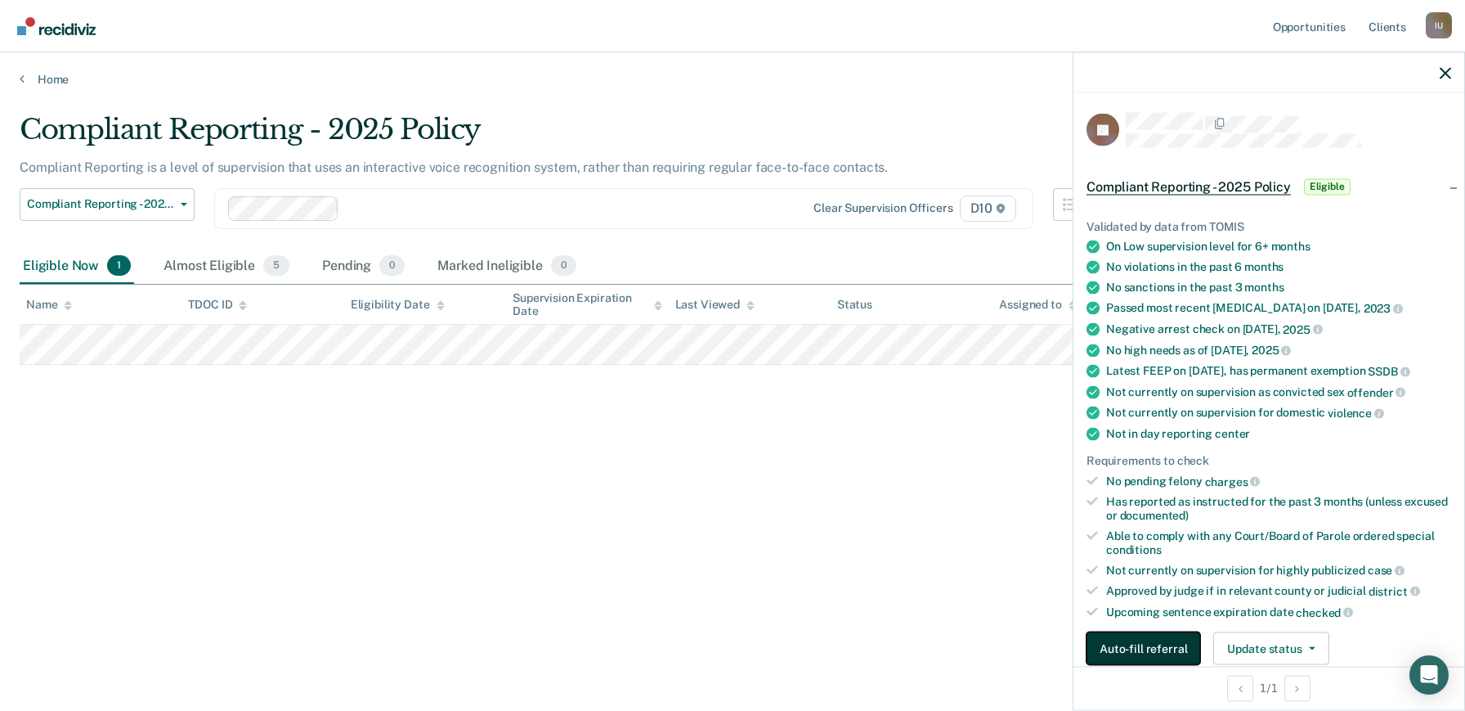
click at [1134, 647] on button "Auto-fill referral" at bounding box center [1144, 648] width 114 height 33
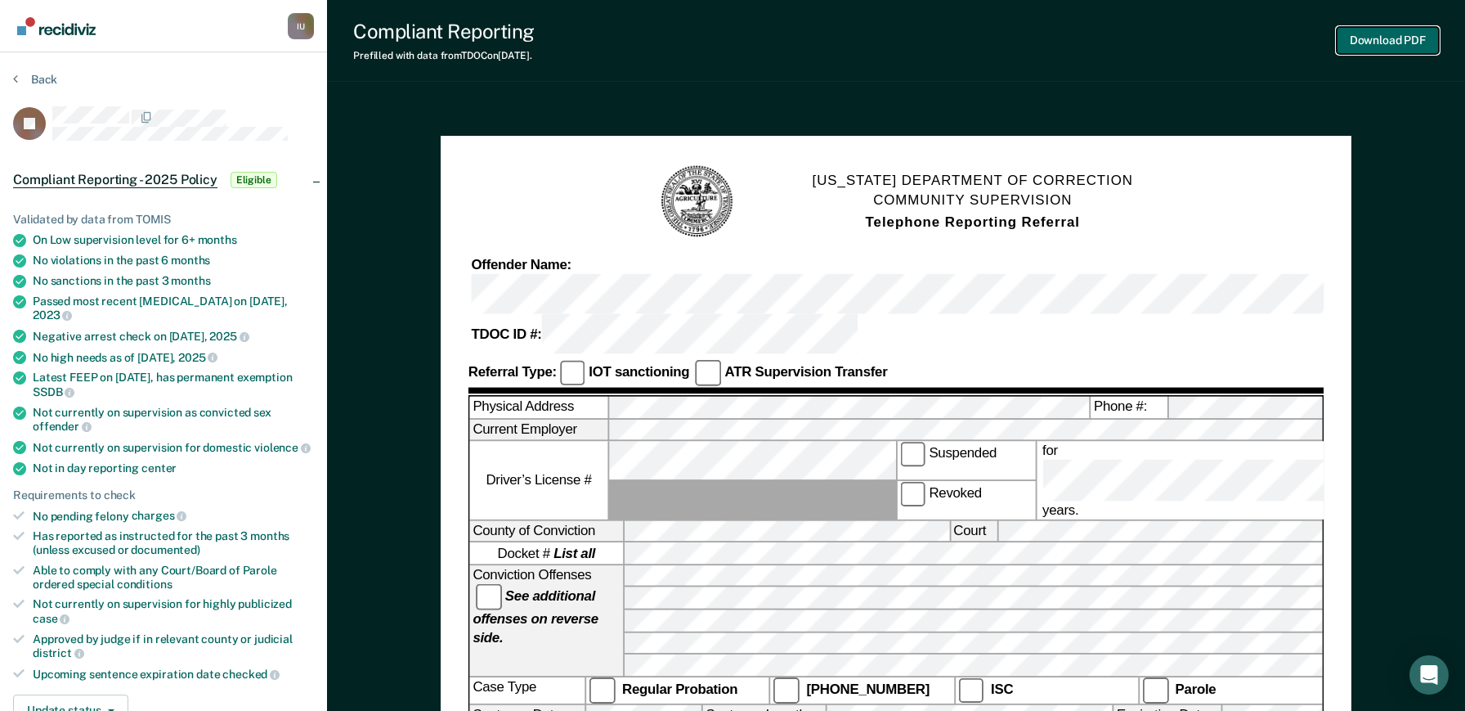
click at [1388, 36] on button "Download PDF" at bounding box center [1388, 40] width 102 height 27
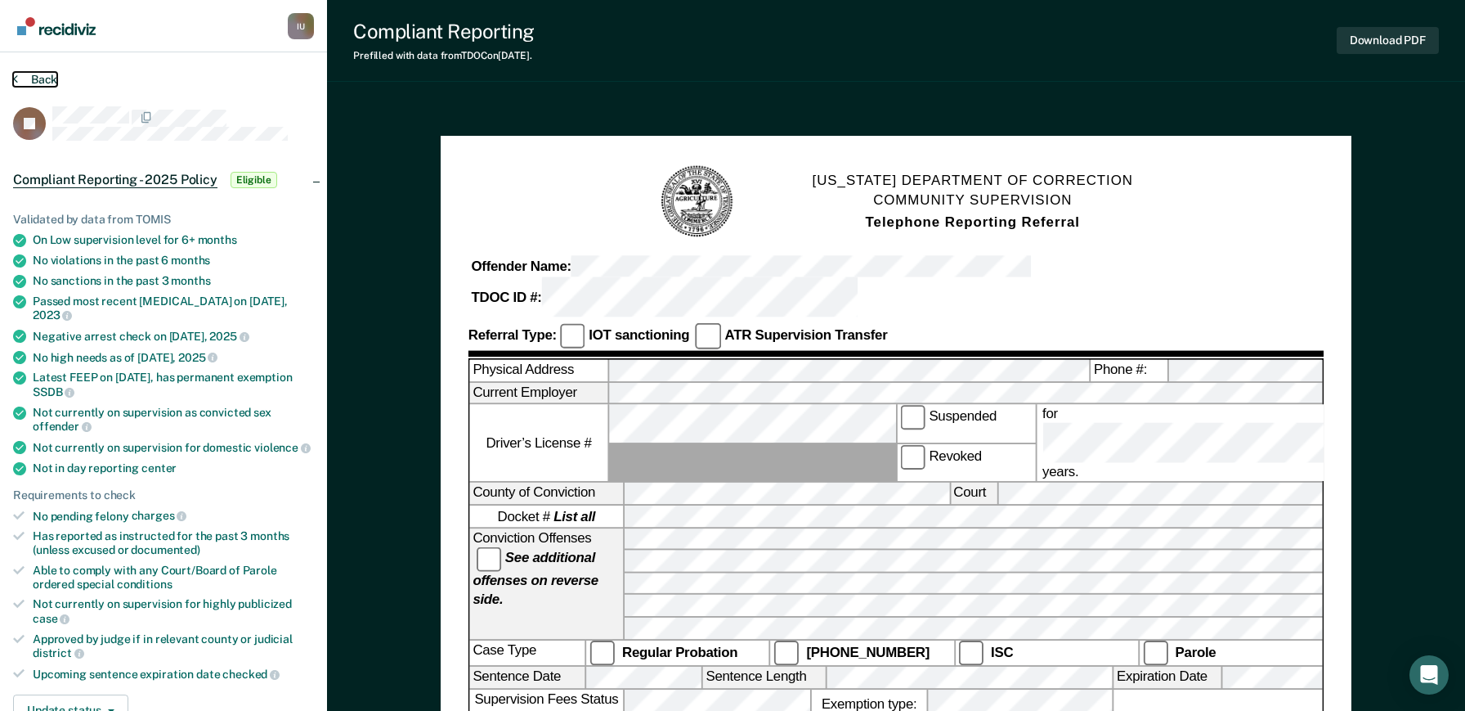
click at [26, 85] on button "Back" at bounding box center [35, 79] width 44 height 15
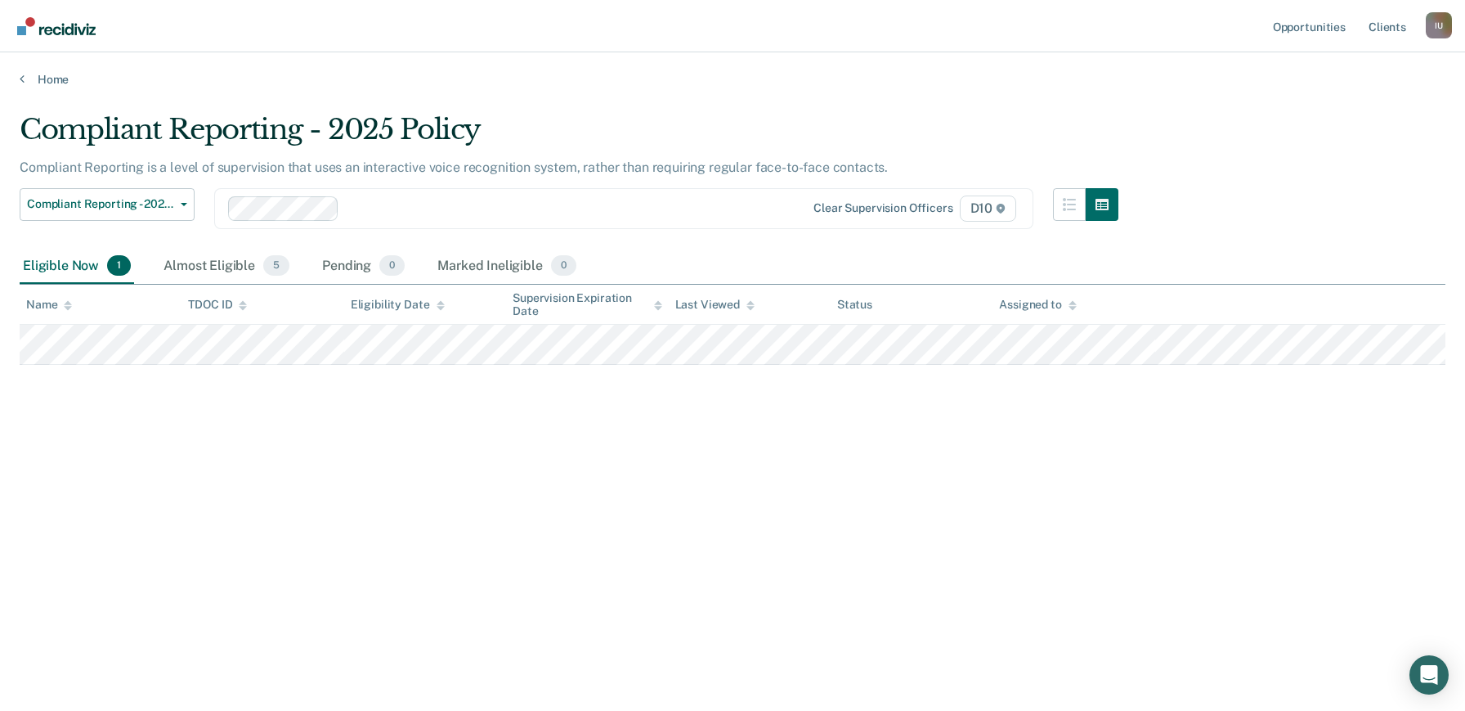
click at [1440, 25] on div "I U" at bounding box center [1439, 25] width 26 height 26
click at [1359, 65] on link "Profile" at bounding box center [1373, 67] width 132 height 14
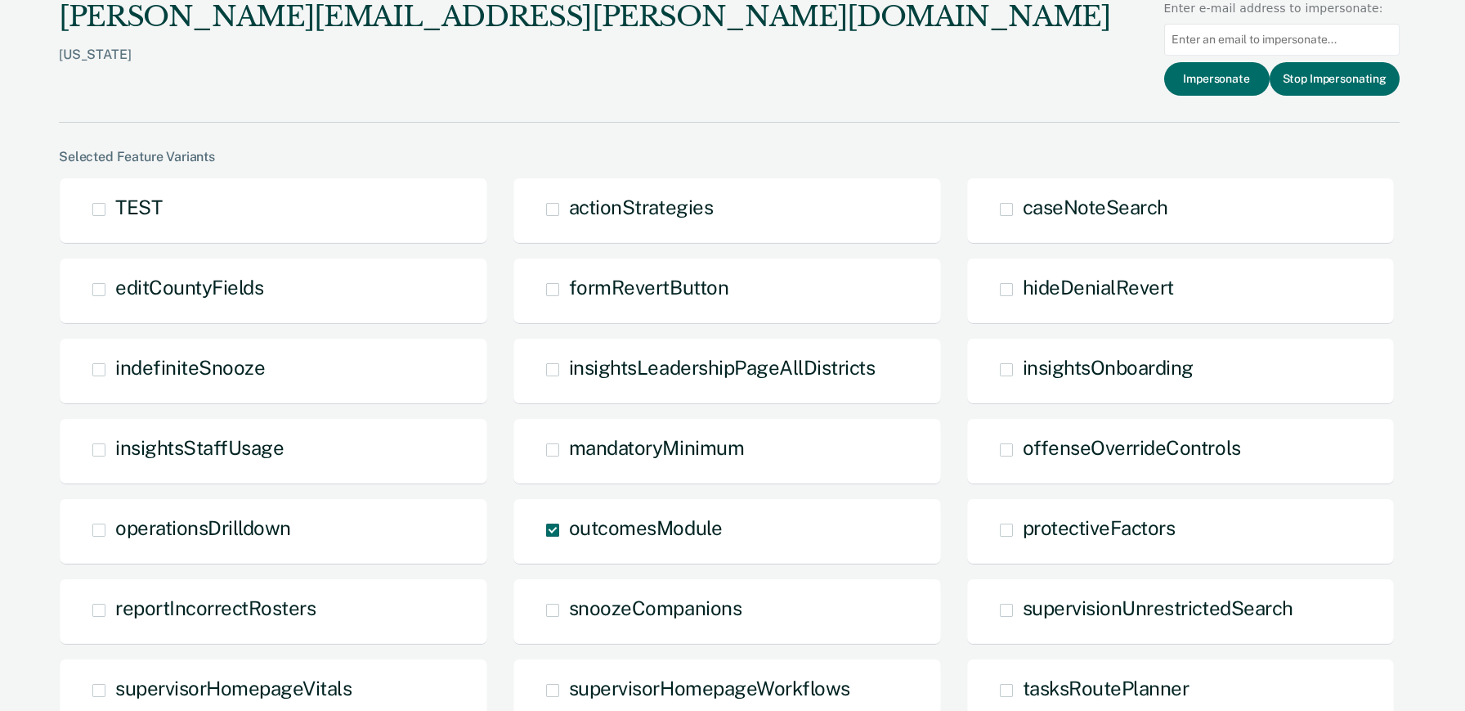
click at [1298, 41] on input at bounding box center [1281, 40] width 235 height 32
paste input "[EMAIL_ADDRESS][PERSON_NAME][DOMAIN_NAME]"
type input "[EMAIL_ADDRESS][PERSON_NAME][DOMAIN_NAME]"
click at [1235, 77] on button "Impersonate" at bounding box center [1216, 79] width 105 height 34
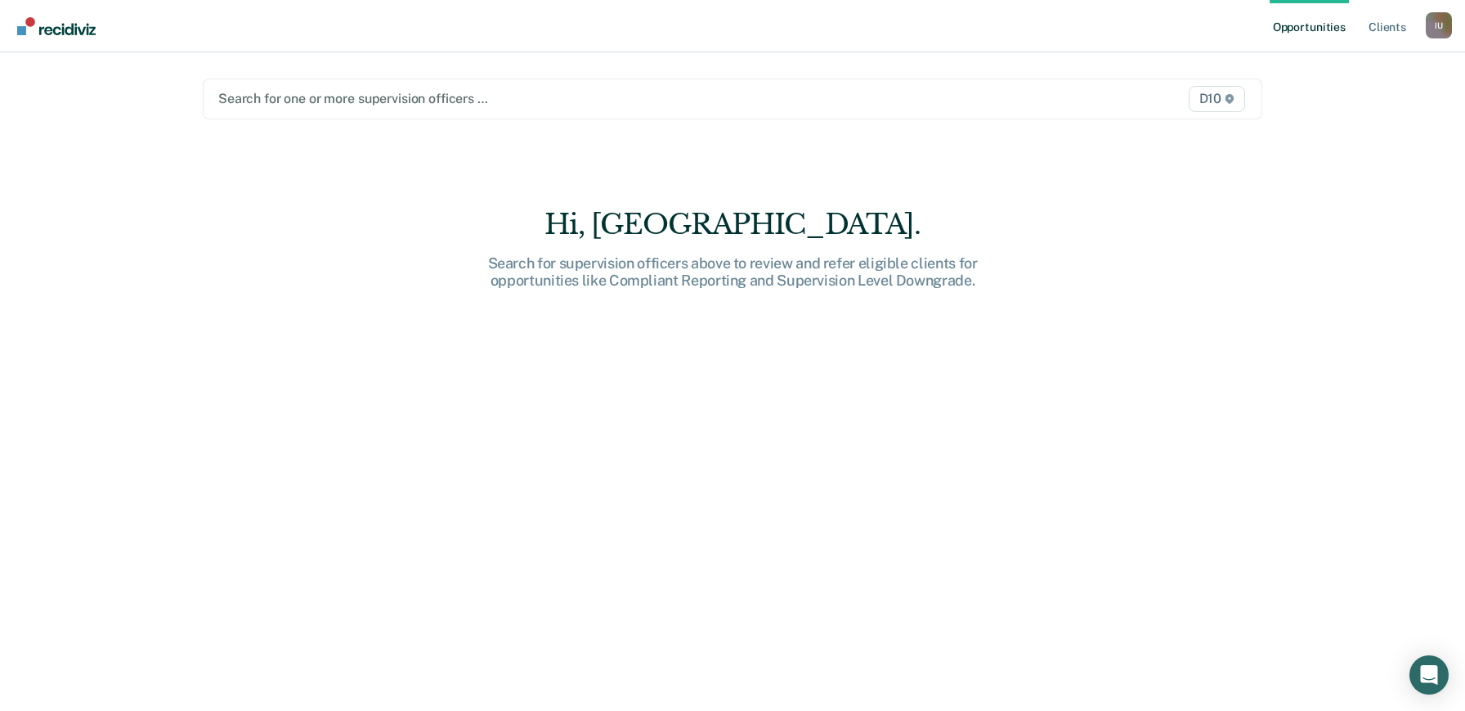
click at [741, 111] on div "Search for one or more supervision officers … D10" at bounding box center [733, 98] width 1060 height 41
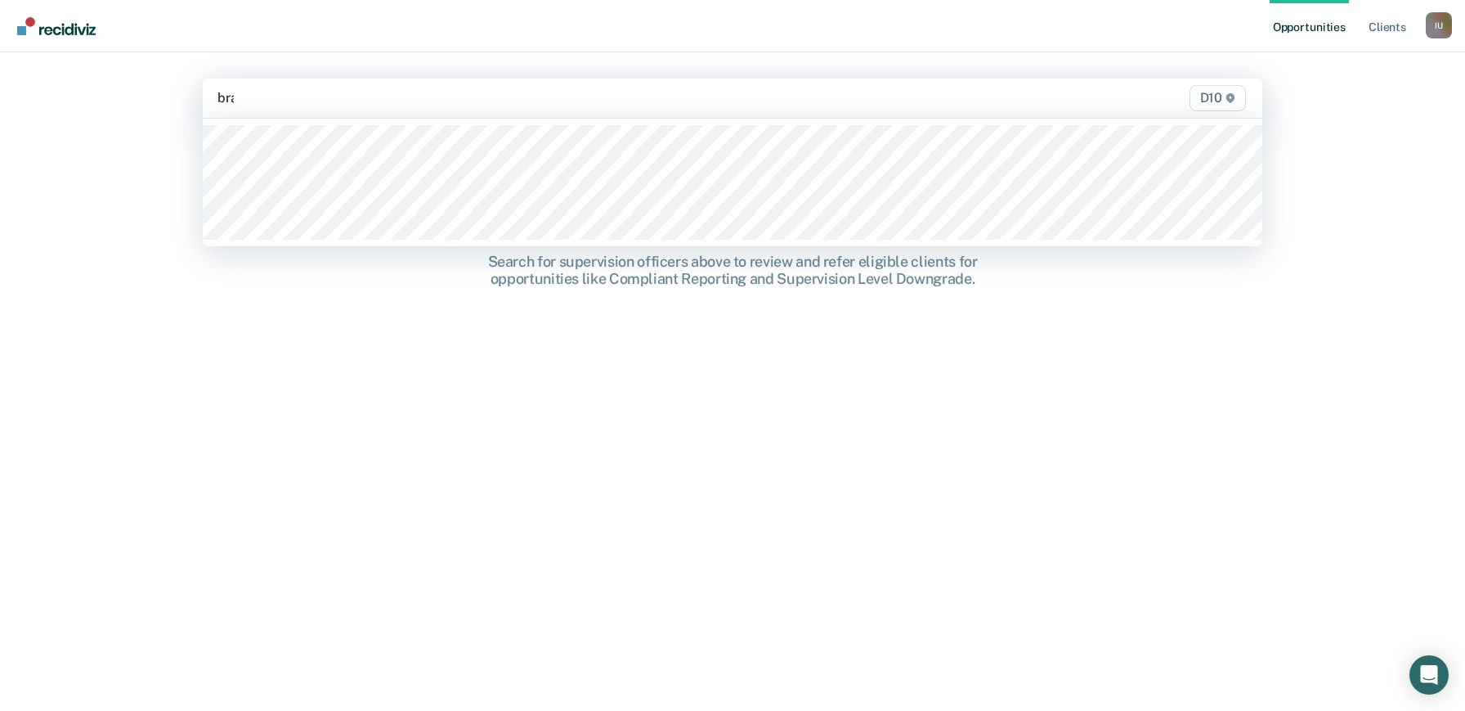
type input "bran"
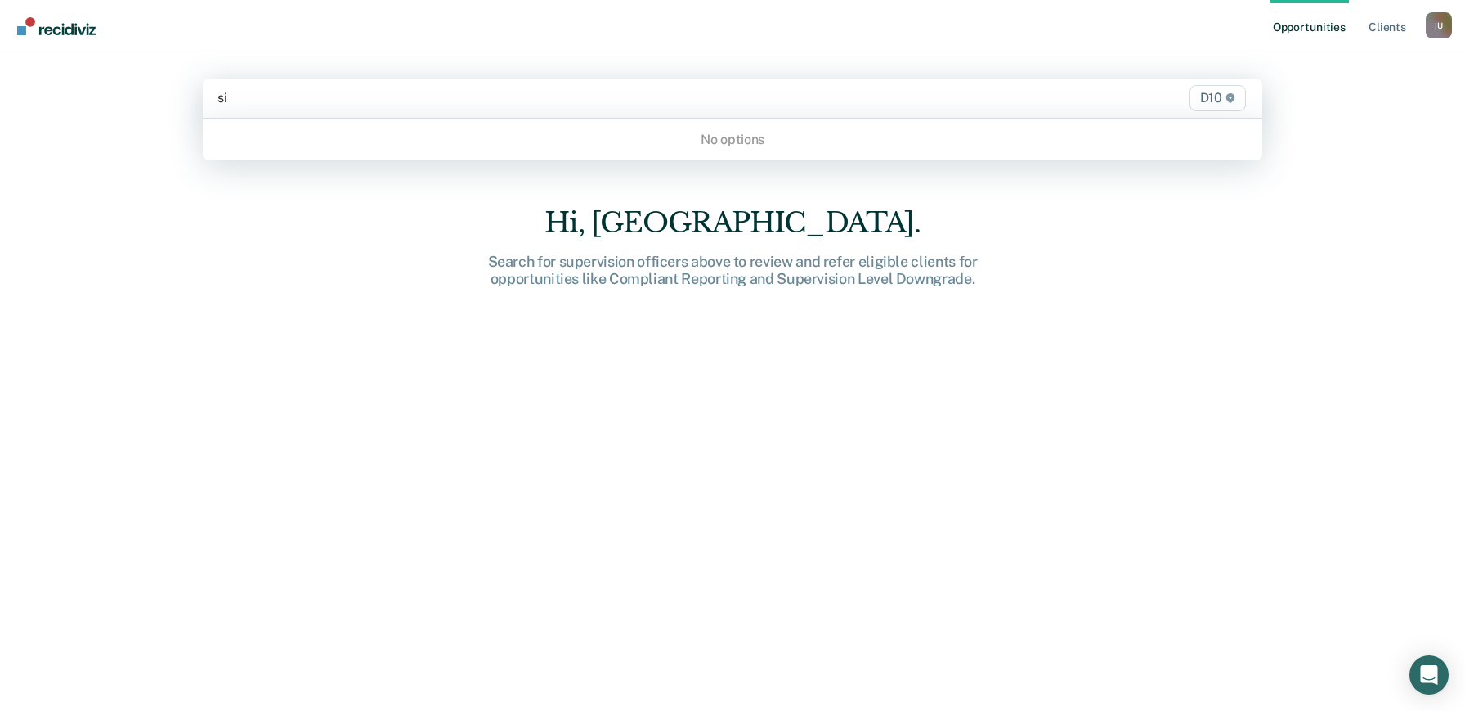
type input "s"
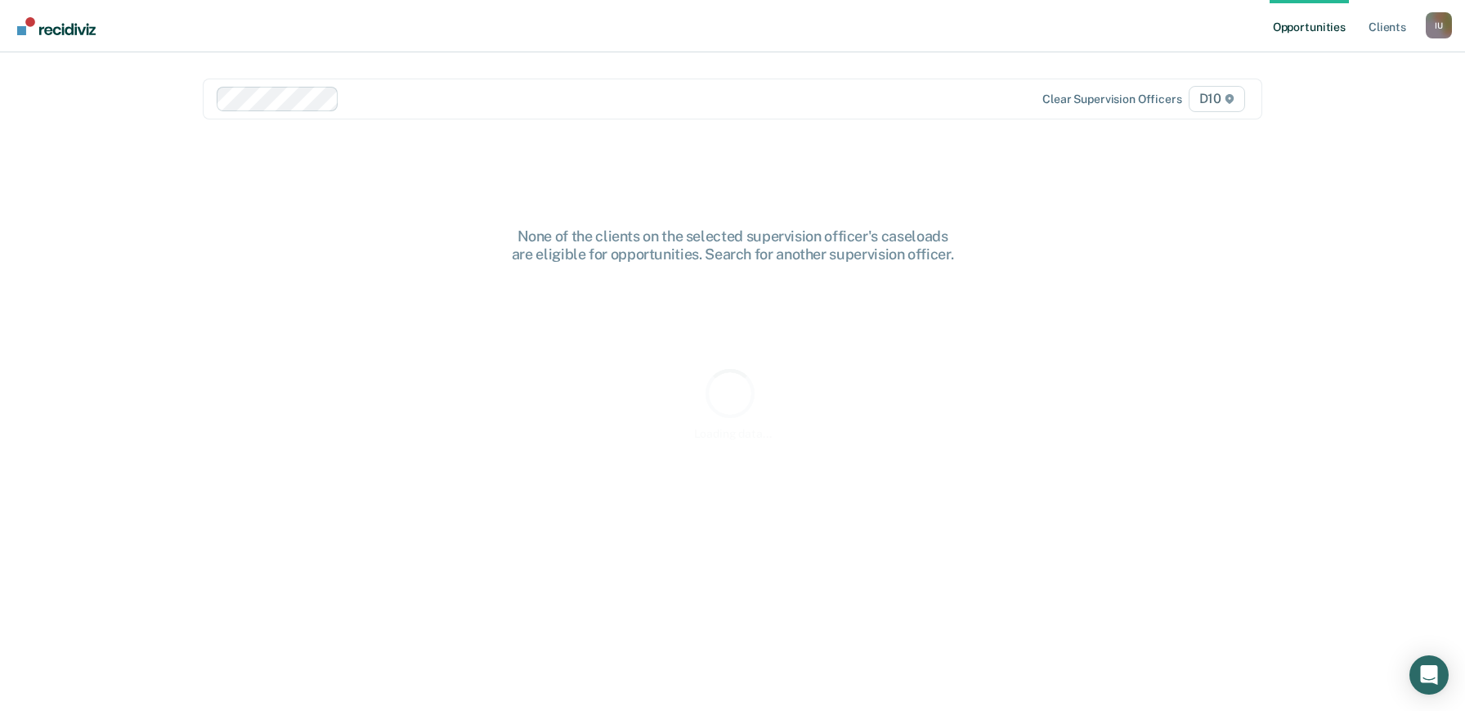
click at [477, 110] on div at bounding box center [578, 99] width 722 height 25
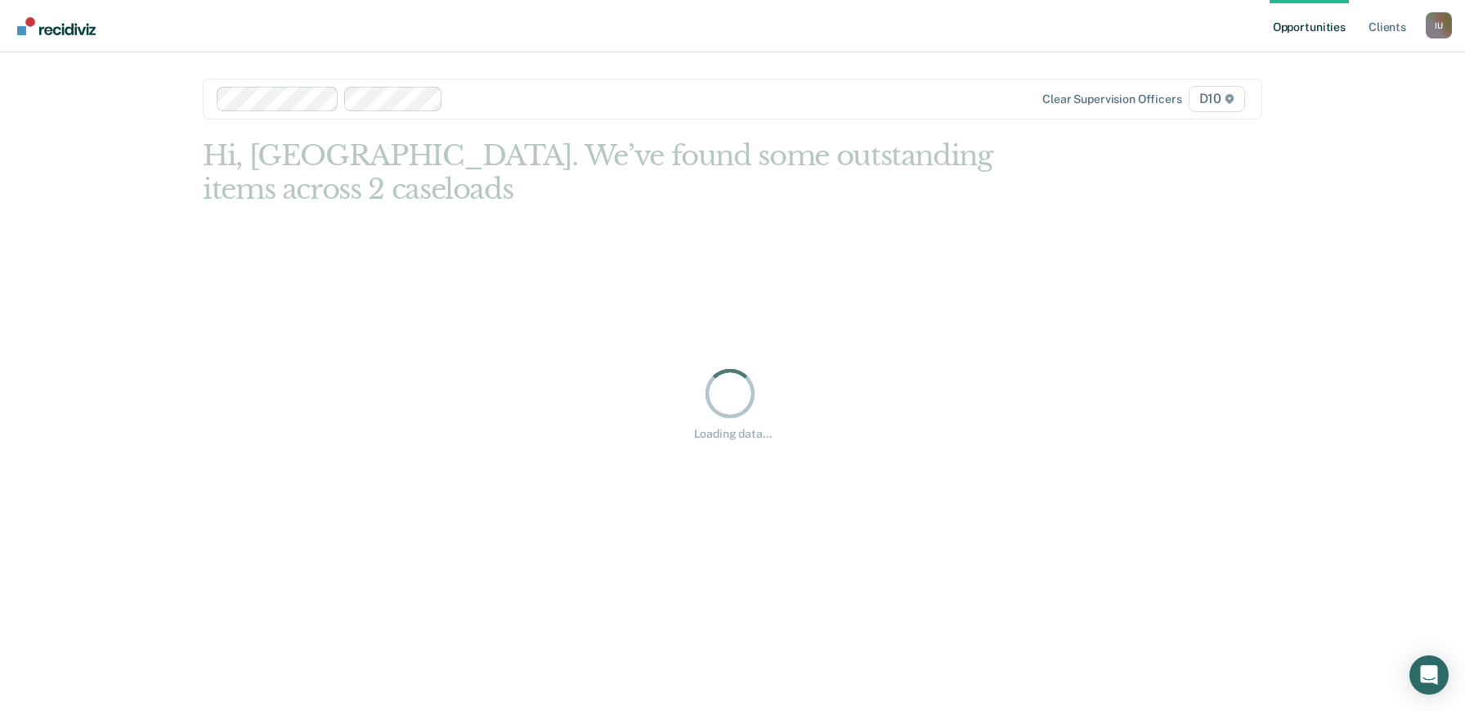
click at [267, 307] on div "Loading data..." at bounding box center [733, 402] width 1060 height 527
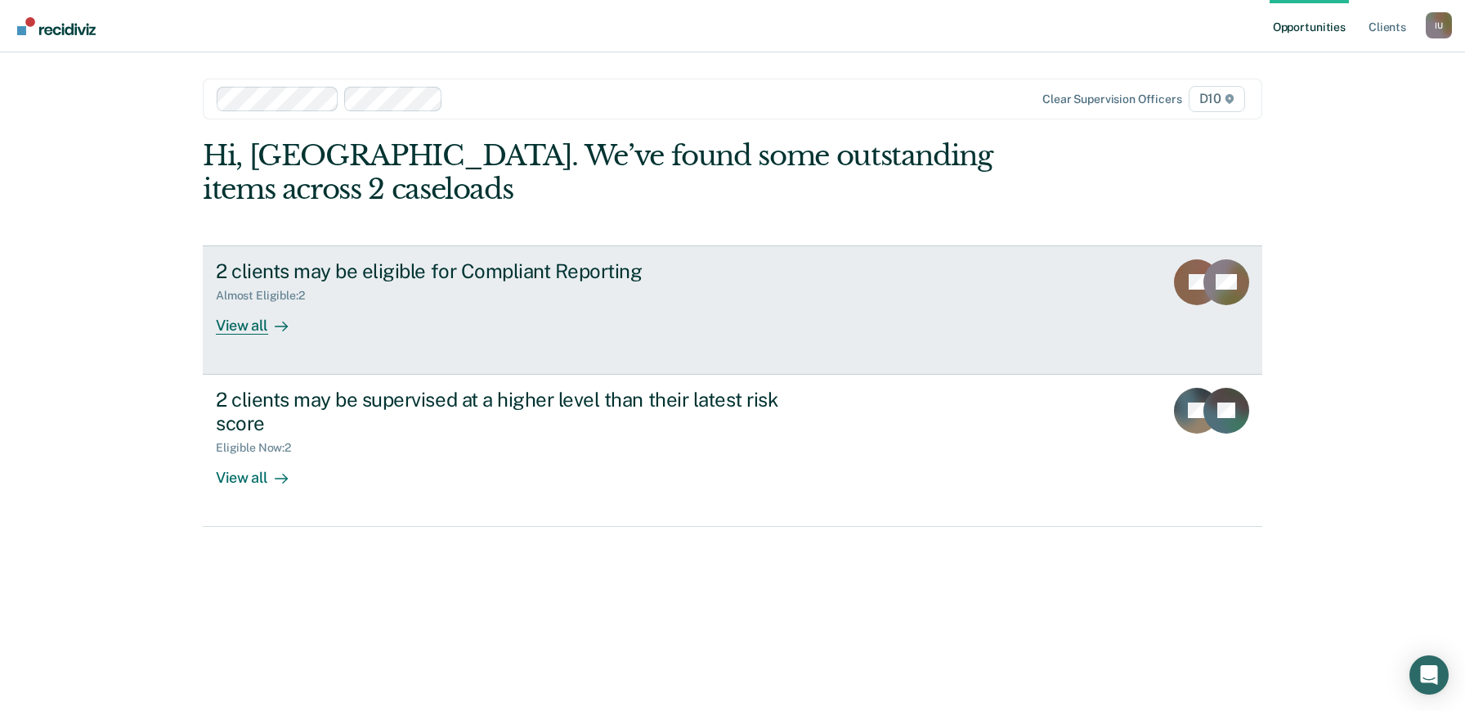
click at [241, 358] on link "2 clients may be eligible for Compliant Reporting Almost Eligible : 2 View all …" at bounding box center [733, 309] width 1060 height 129
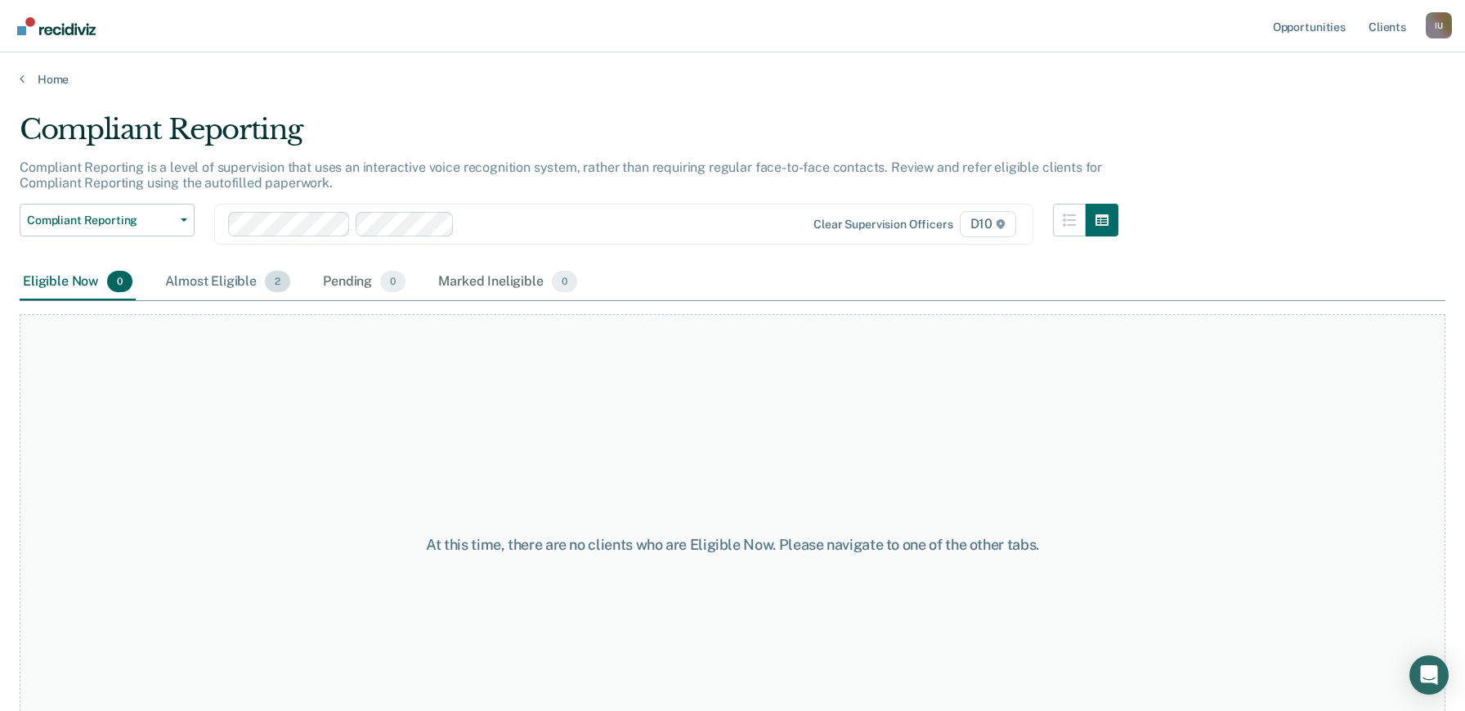
click at [228, 279] on div "Almost Eligible 2" at bounding box center [228, 282] width 132 height 36
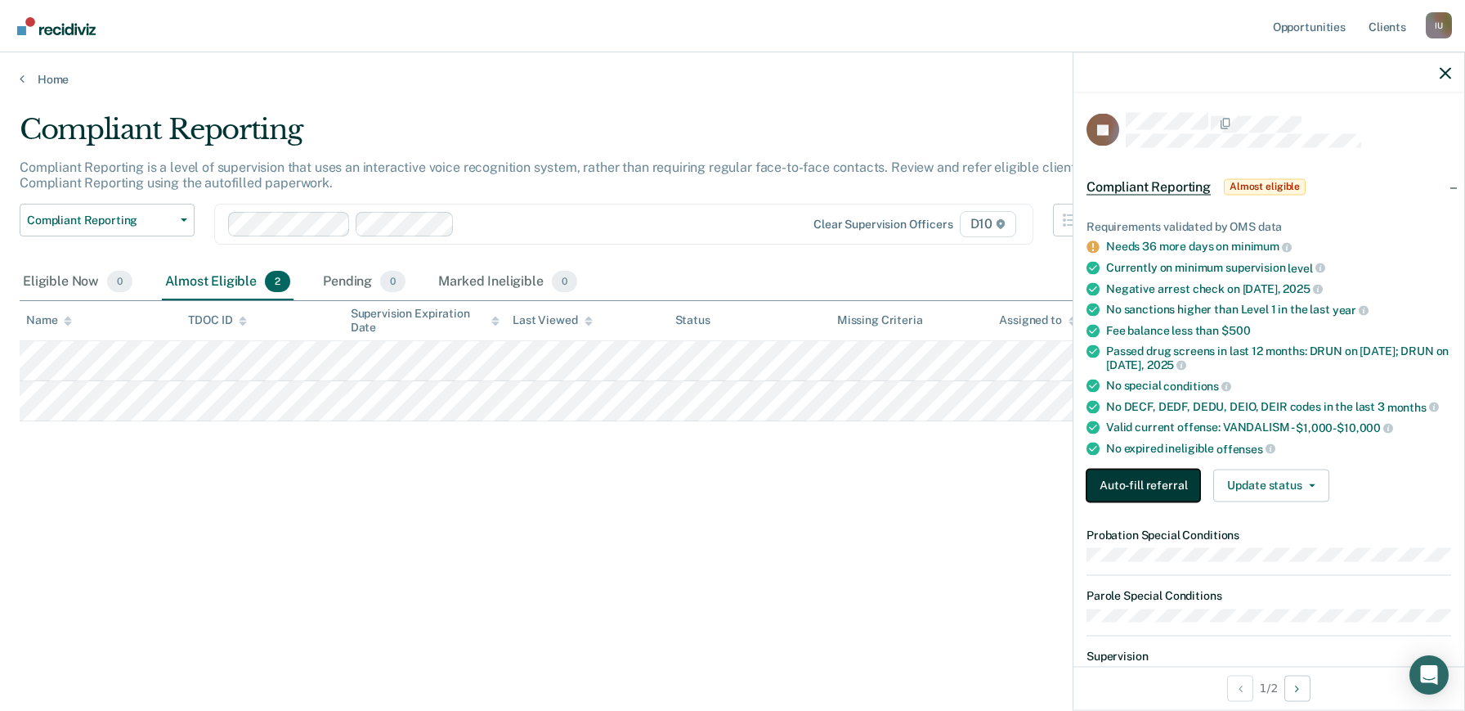
click at [1127, 482] on button "Auto-fill referral" at bounding box center [1144, 484] width 114 height 33
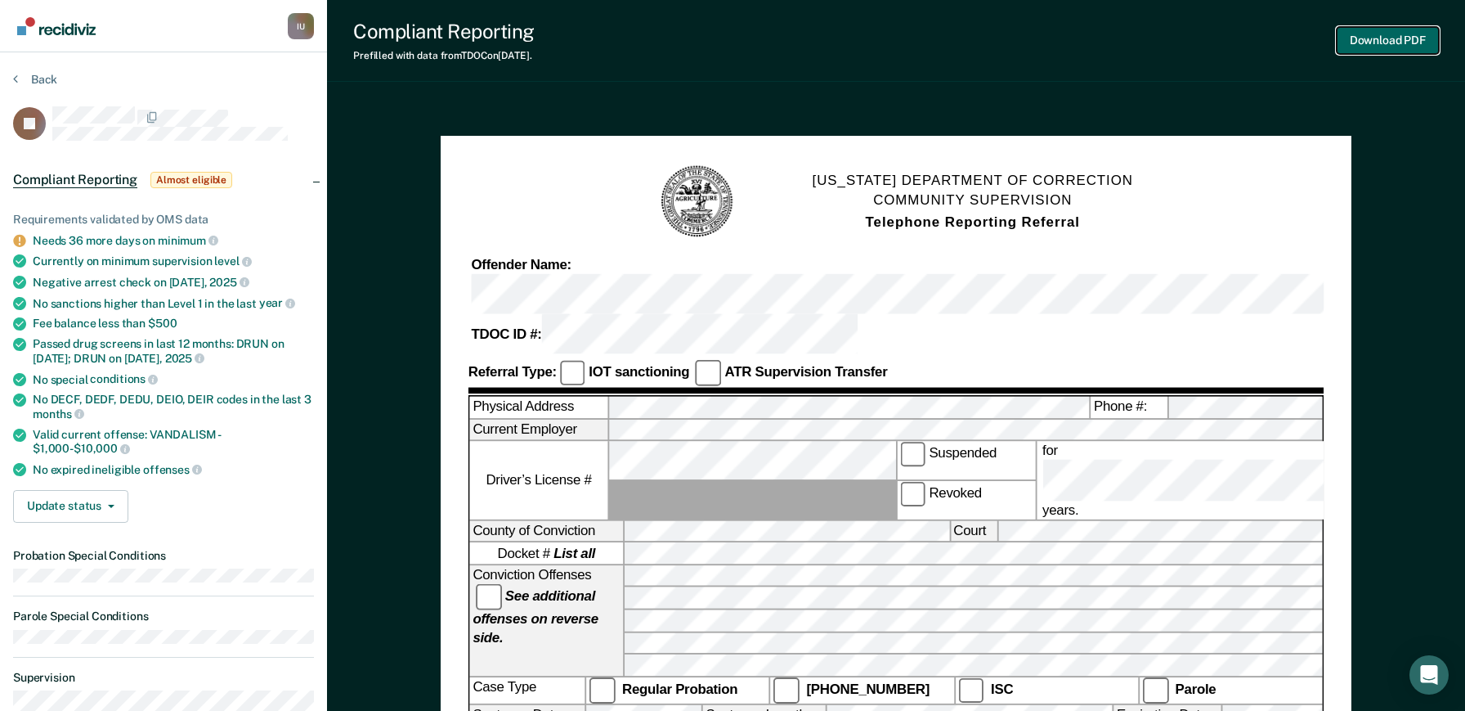
click at [1361, 50] on button "Download PDF" at bounding box center [1388, 40] width 102 height 27
